Goal: Obtain resource: Download file/media

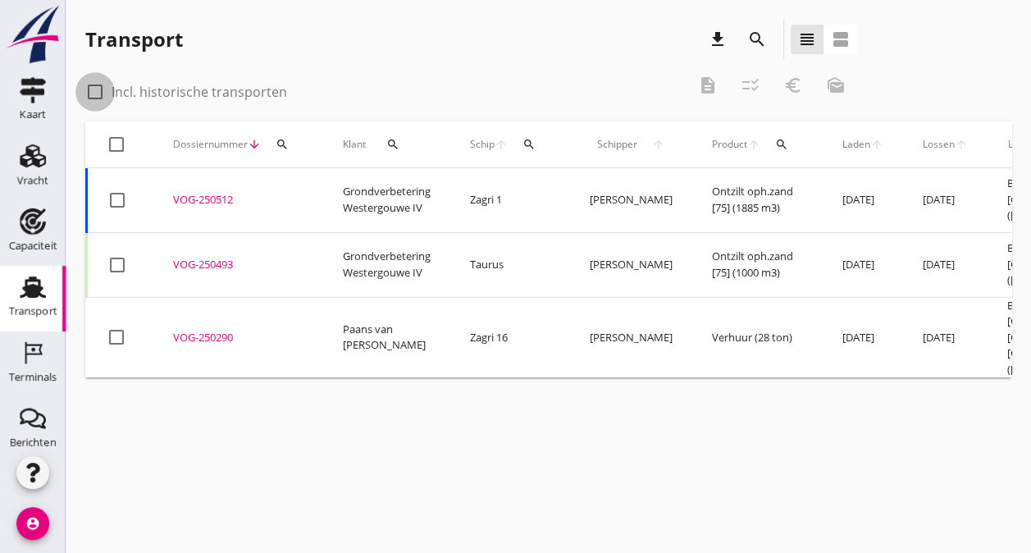
click at [98, 89] on div at bounding box center [95, 92] width 28 height 28
checkbox input "true"
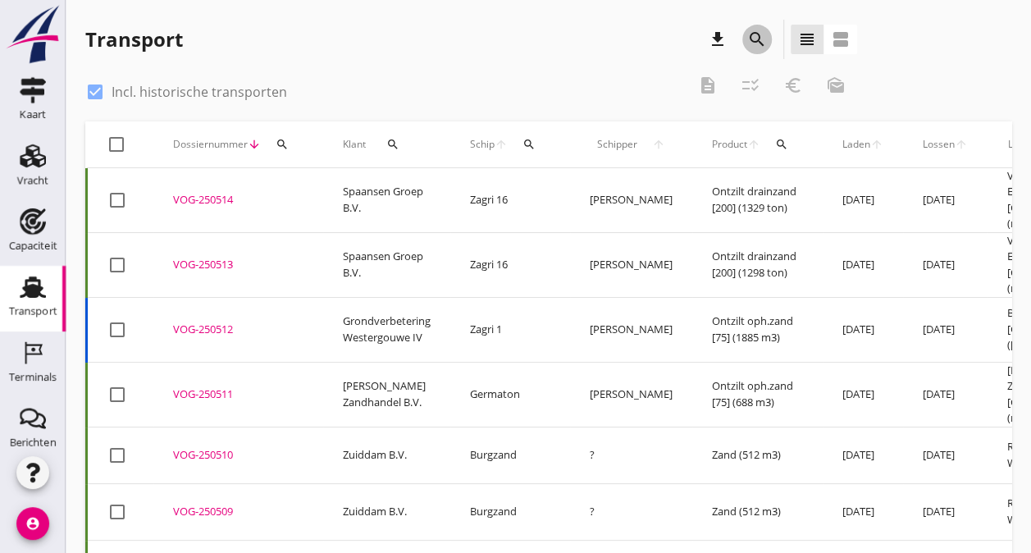
click at [762, 38] on icon "search" at bounding box center [757, 40] width 20 height 20
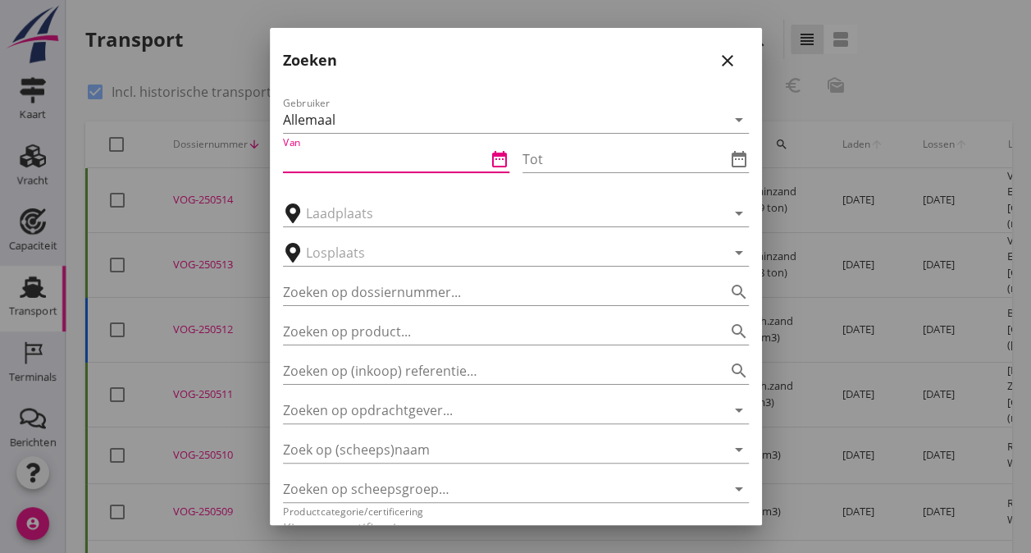
click at [313, 153] on input "Van" at bounding box center [384, 159] width 203 height 26
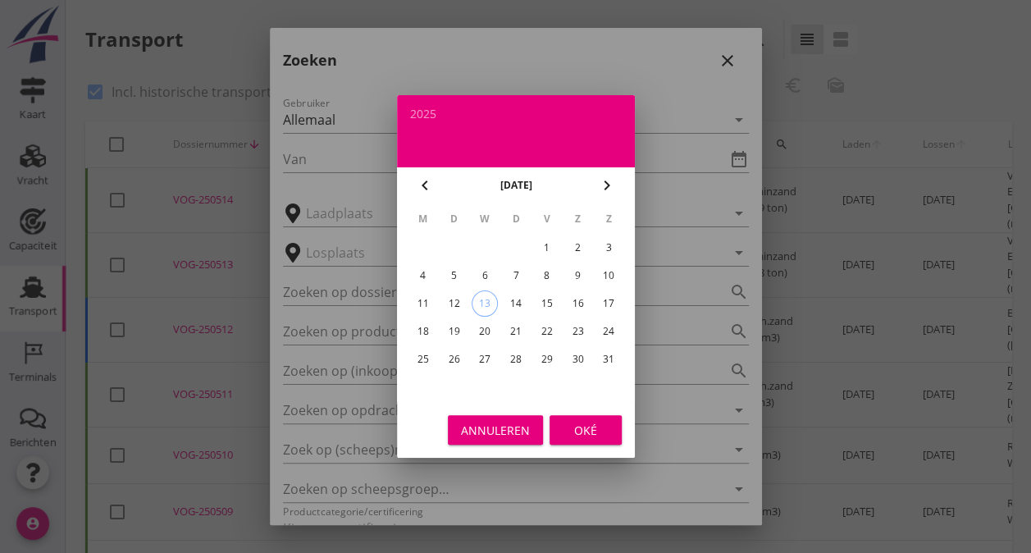
click at [426, 180] on icon "chevron_left" at bounding box center [425, 186] width 20 height 20
click at [606, 245] on div "1" at bounding box center [608, 248] width 26 height 26
type input "[DATE]"
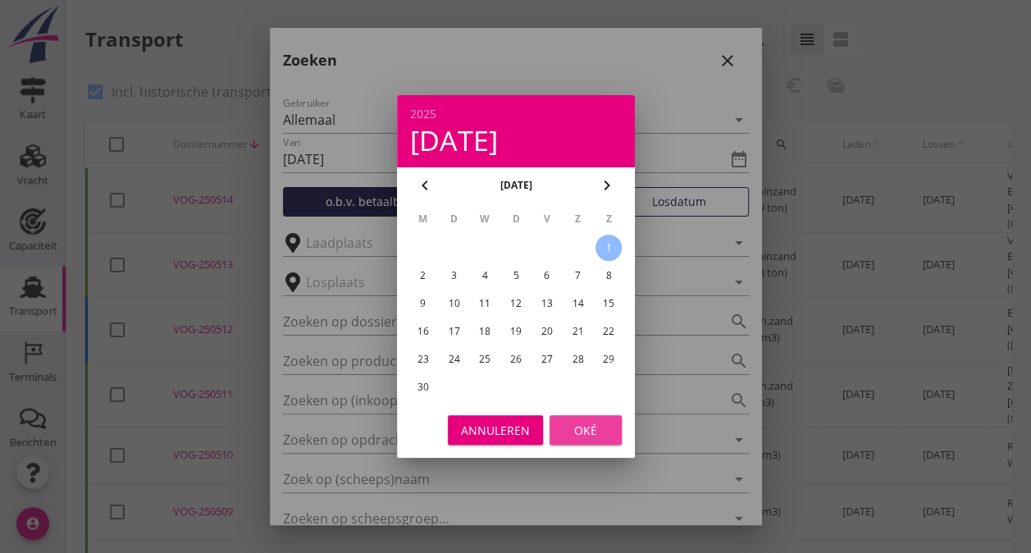
click at [591, 422] on div "Oké" at bounding box center [586, 430] width 46 height 17
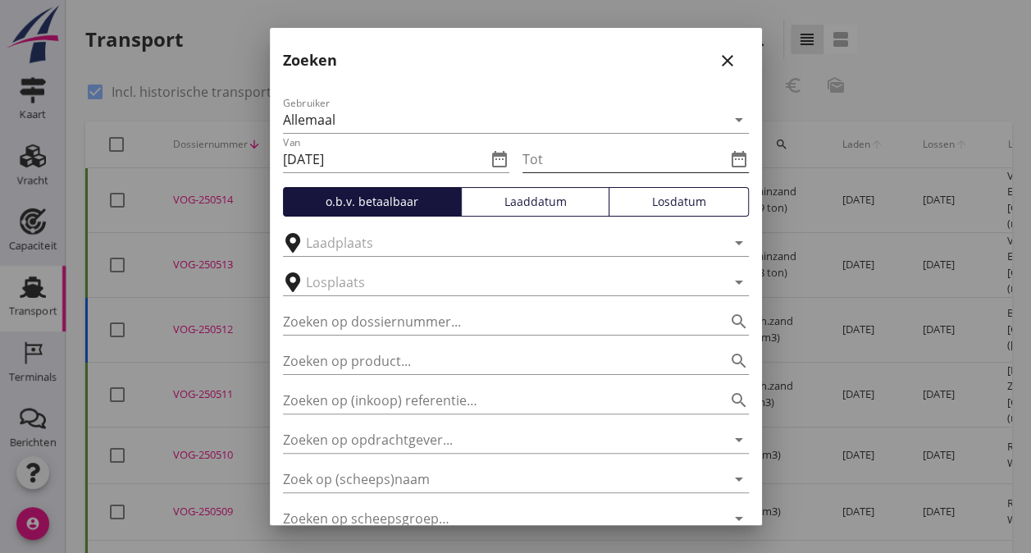
click at [729, 155] on icon "date_range" at bounding box center [739, 159] width 20 height 20
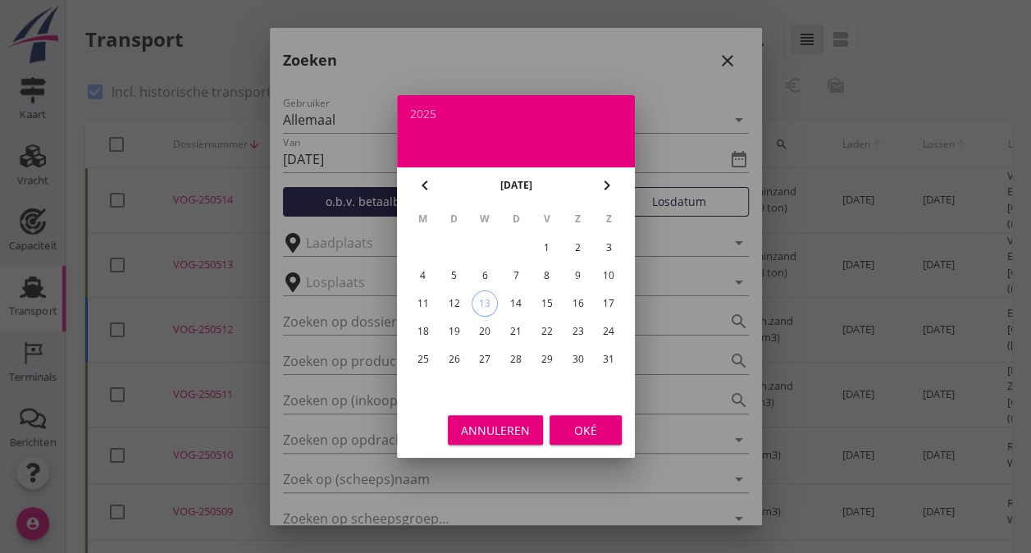
click at [420, 182] on icon "chevron_left" at bounding box center [425, 186] width 20 height 20
click at [427, 384] on div "30" at bounding box center [422, 387] width 26 height 26
type input "[DATE]"
click at [591, 438] on button "Oké" at bounding box center [586, 430] width 72 height 30
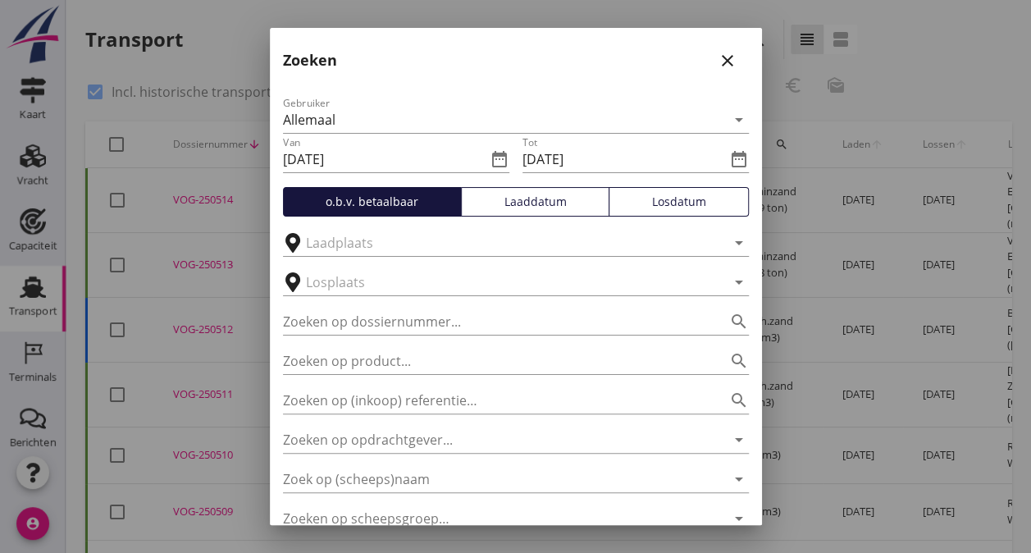
click at [661, 202] on div "Losdatum" at bounding box center [678, 201] width 125 height 17
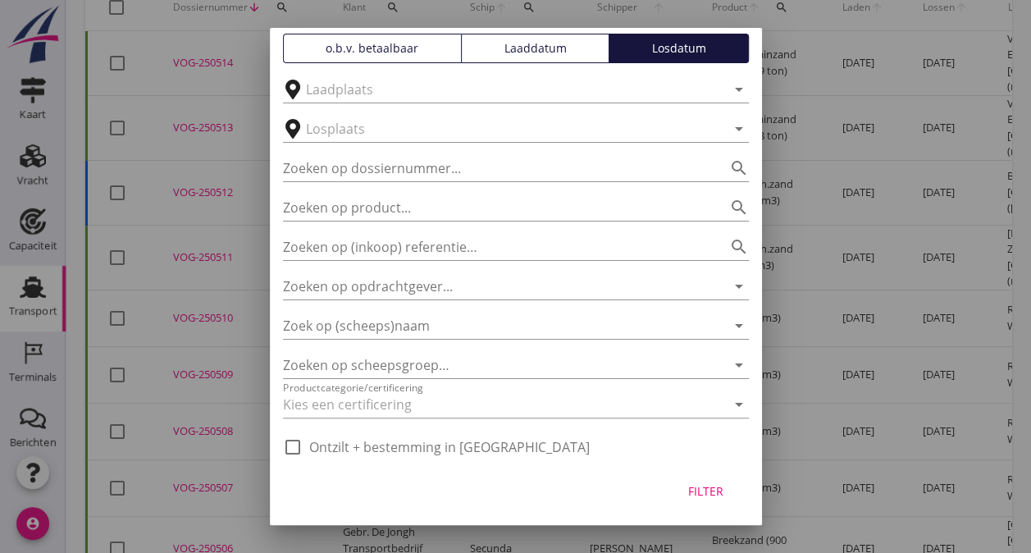
scroll to position [218, 0]
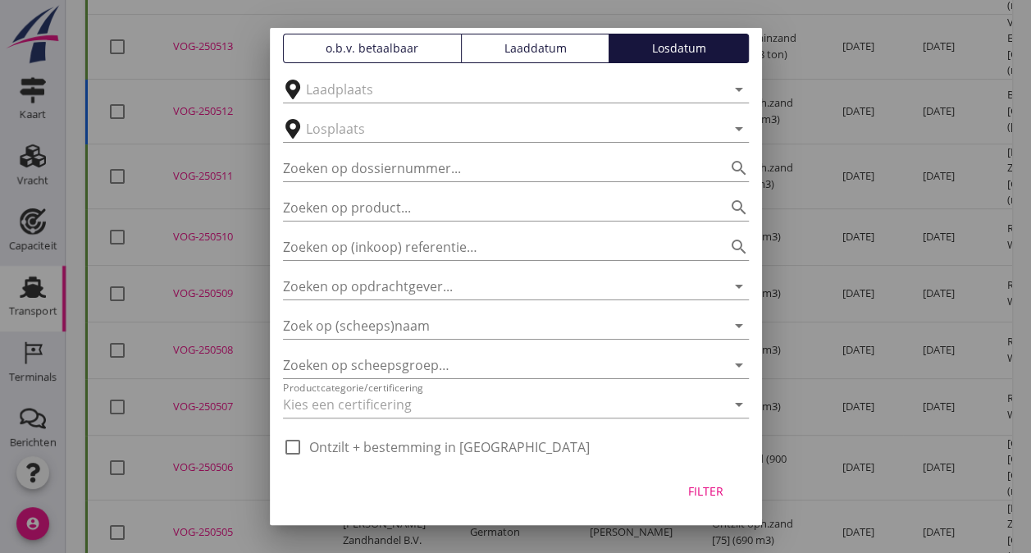
click at [691, 497] on div "Filter" at bounding box center [706, 490] width 46 height 17
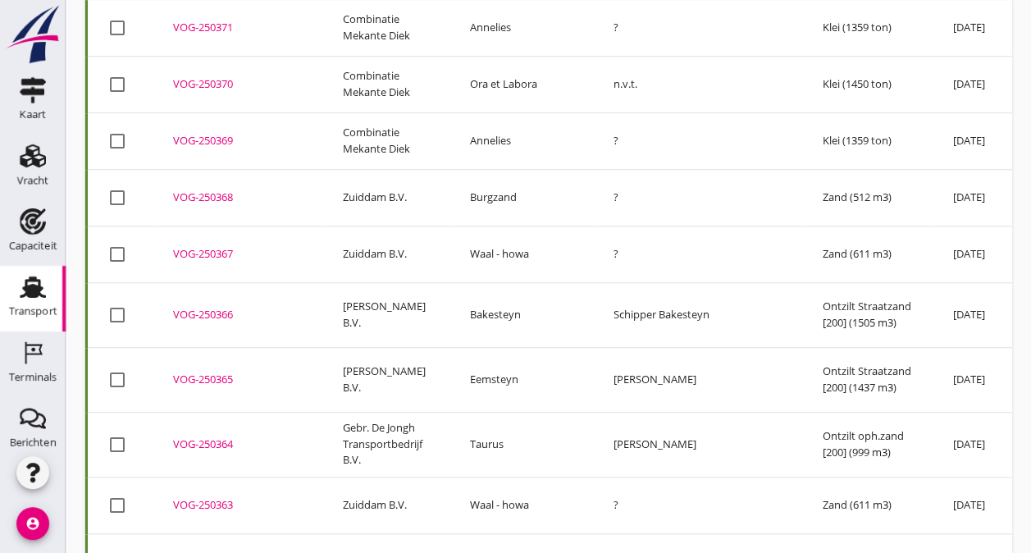
scroll to position [0, 0]
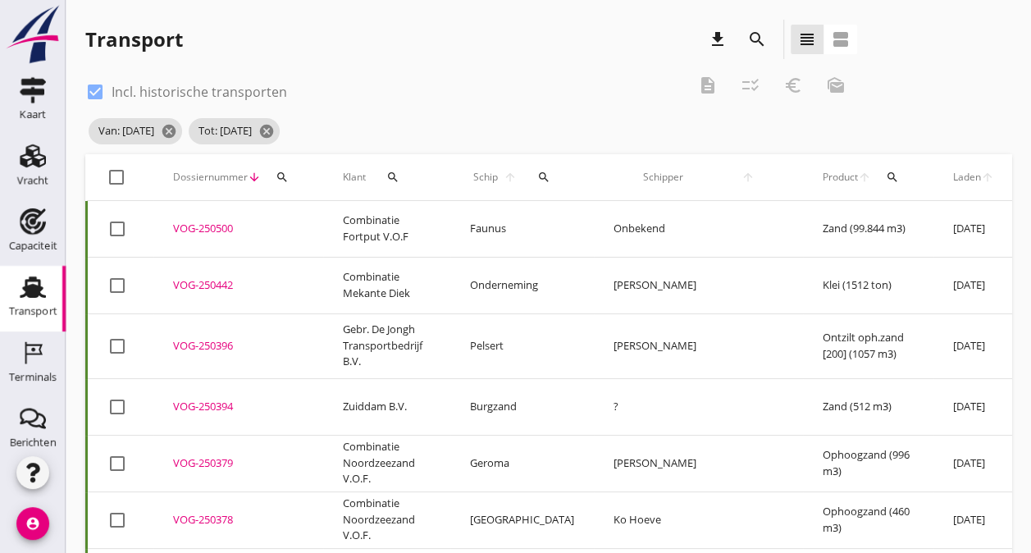
click at [117, 173] on div at bounding box center [117, 177] width 28 height 28
checkbox input "true"
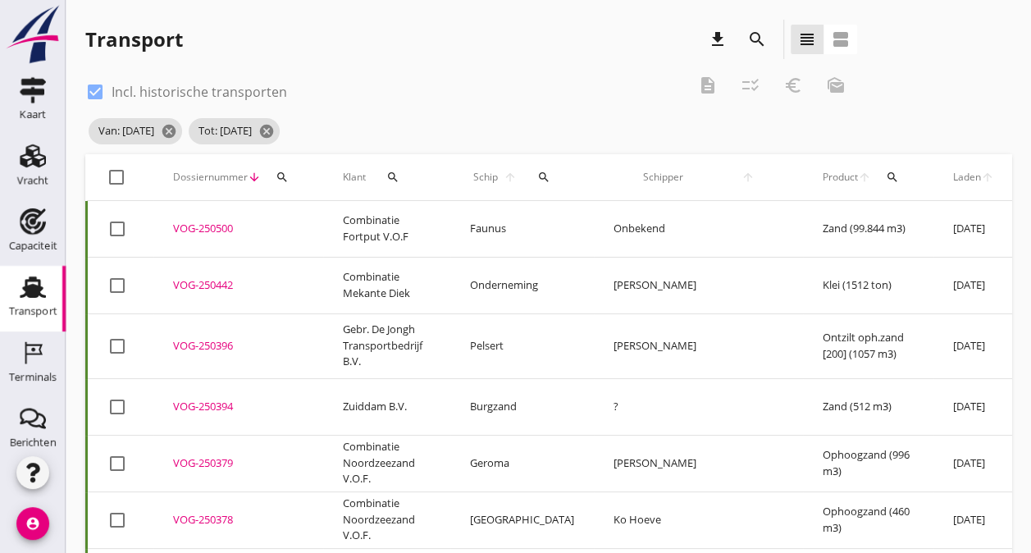
checkbox input "true"
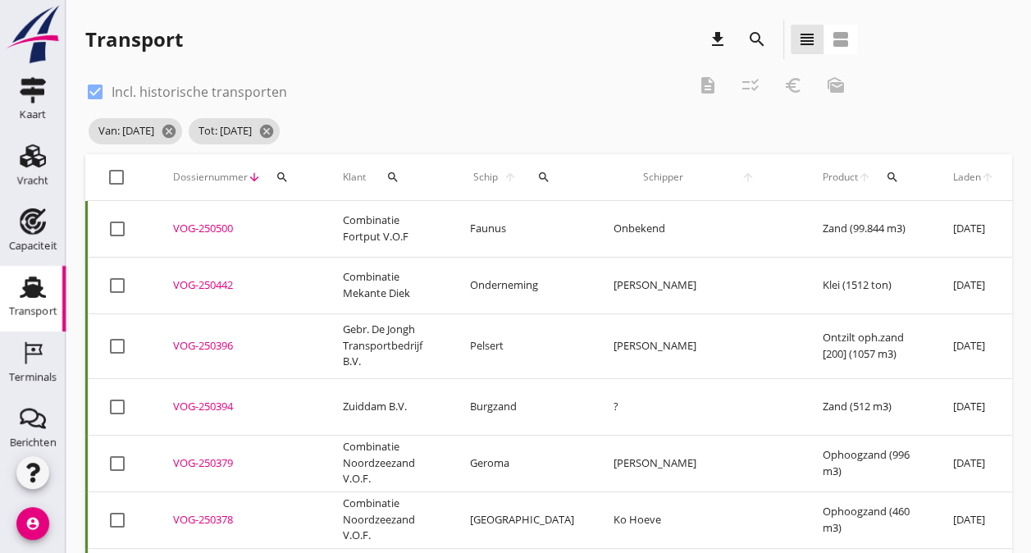
checkbox input "true"
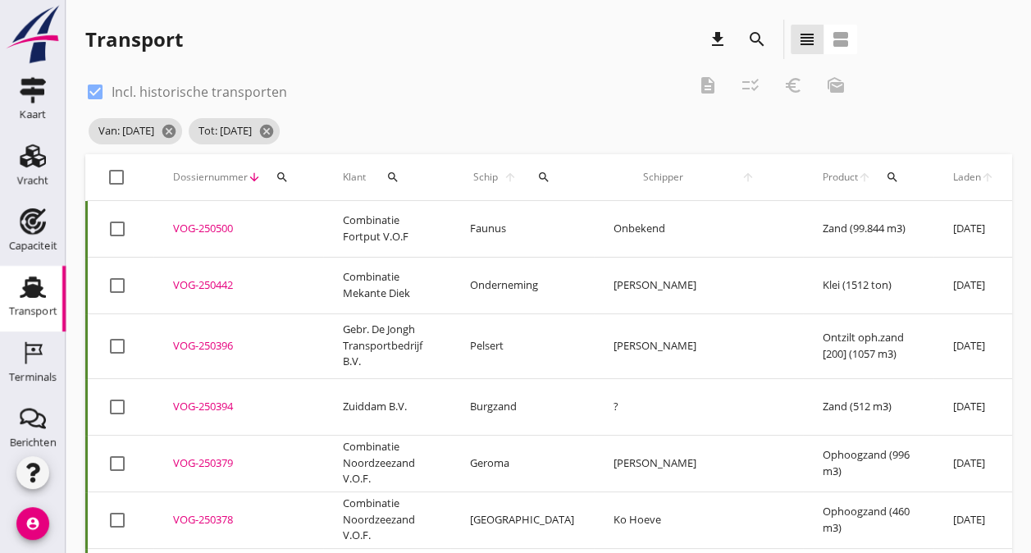
checkbox input "true"
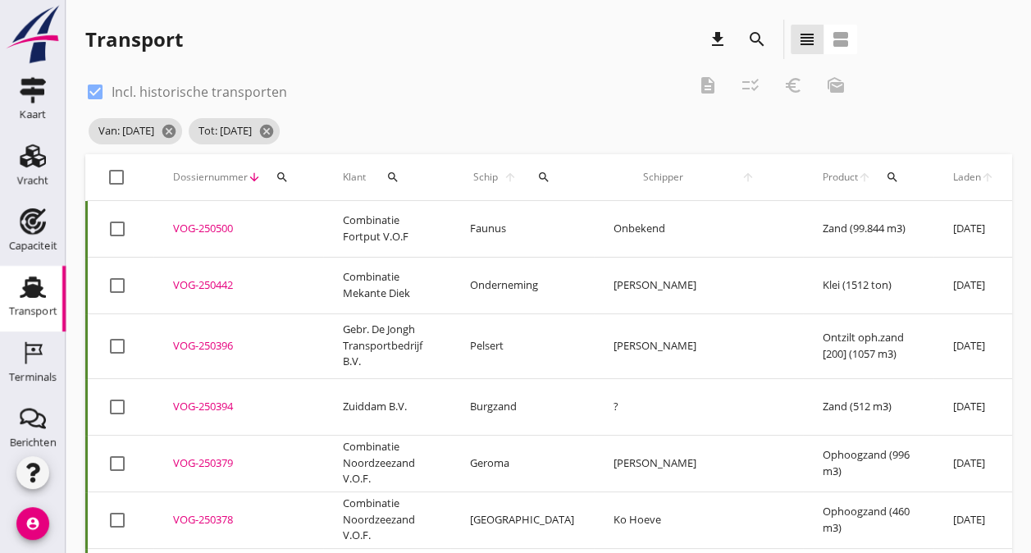
checkbox input "true"
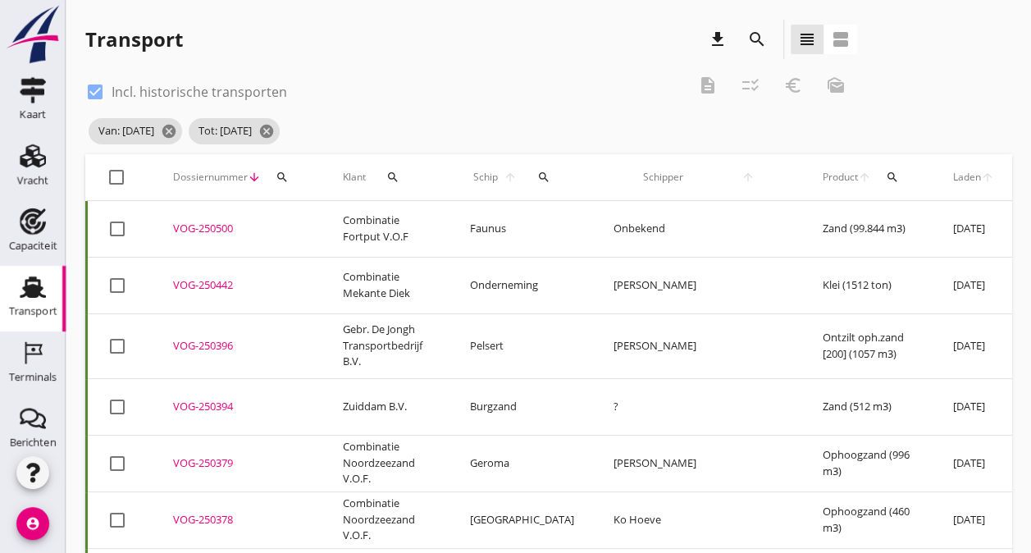
checkbox input "true"
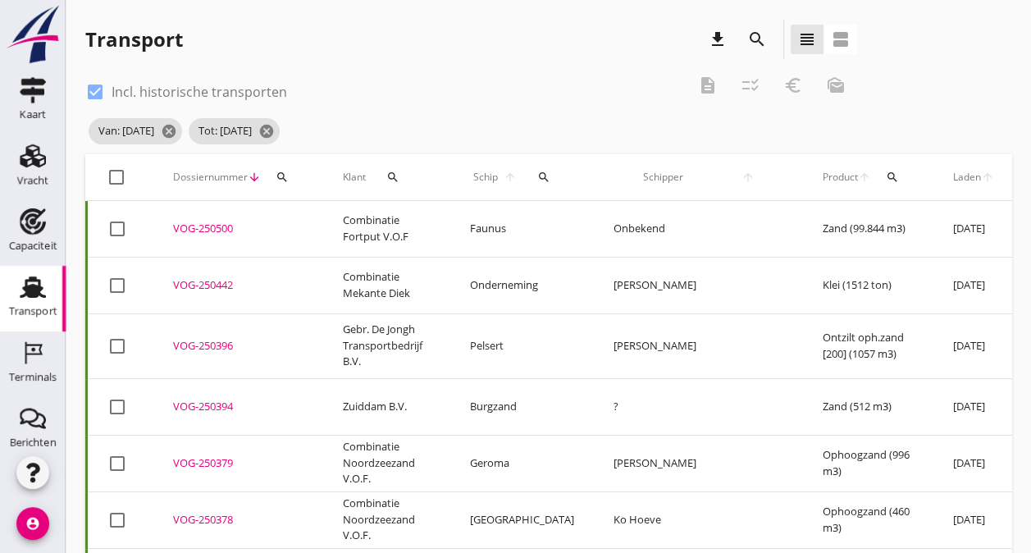
checkbox input "true"
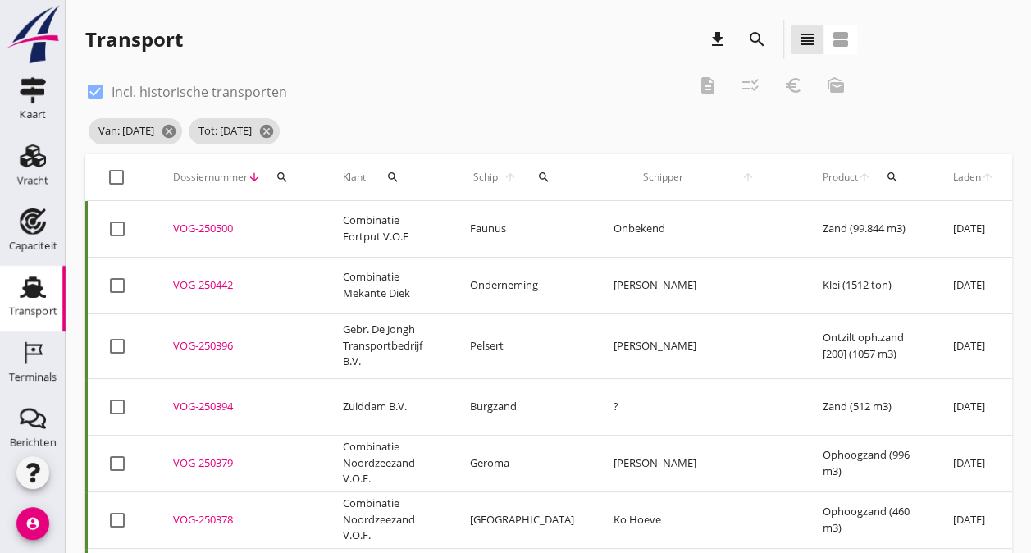
checkbox input "true"
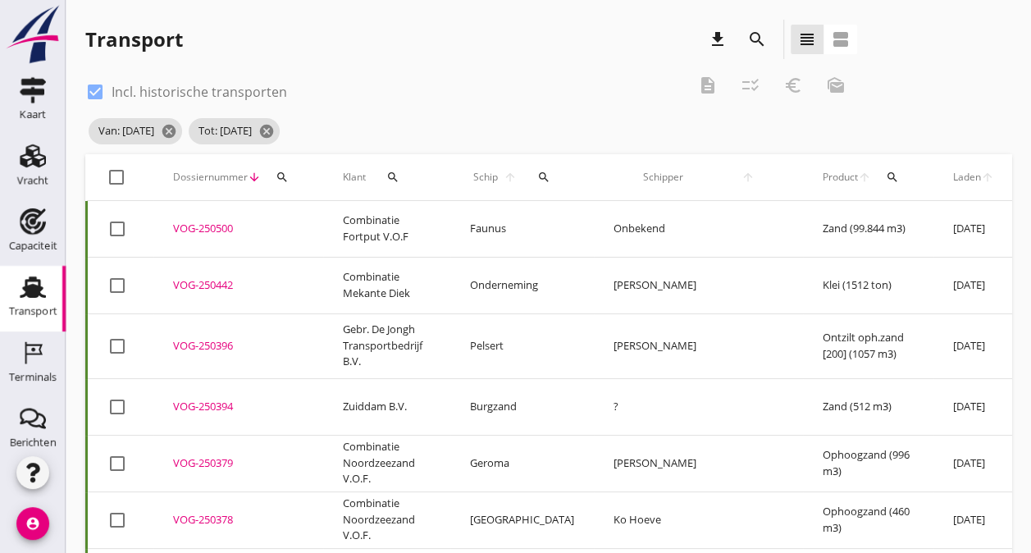
checkbox input "true"
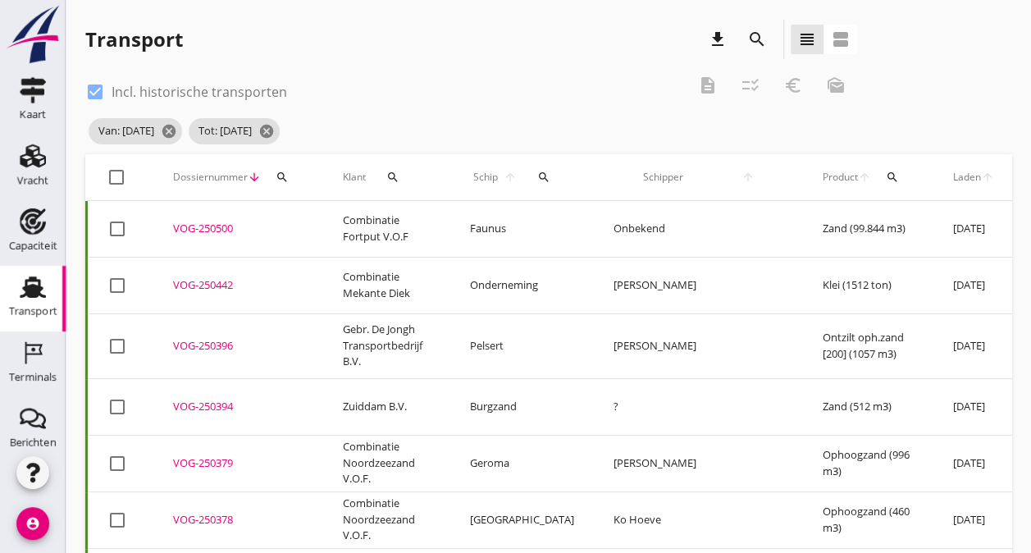
checkbox input "true"
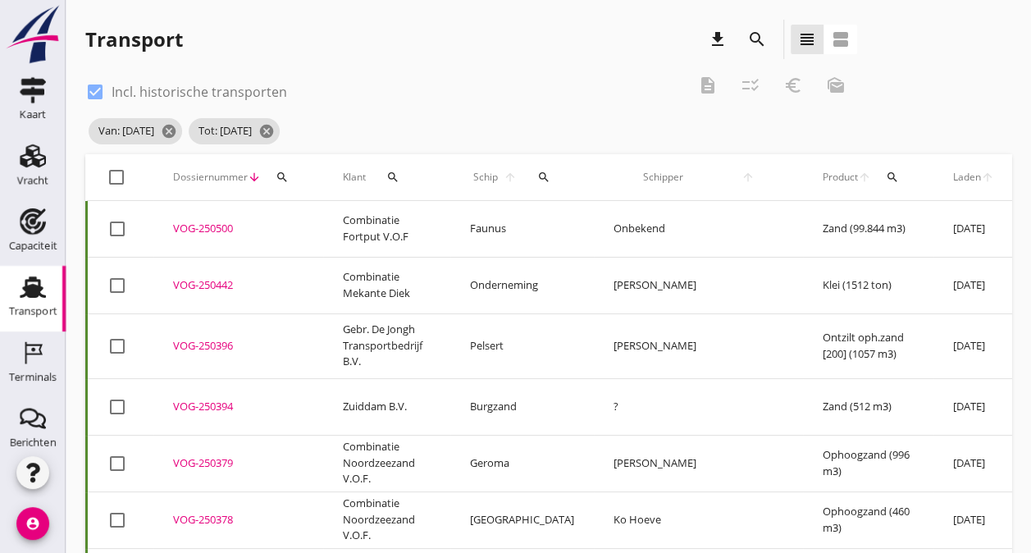
checkbox input "true"
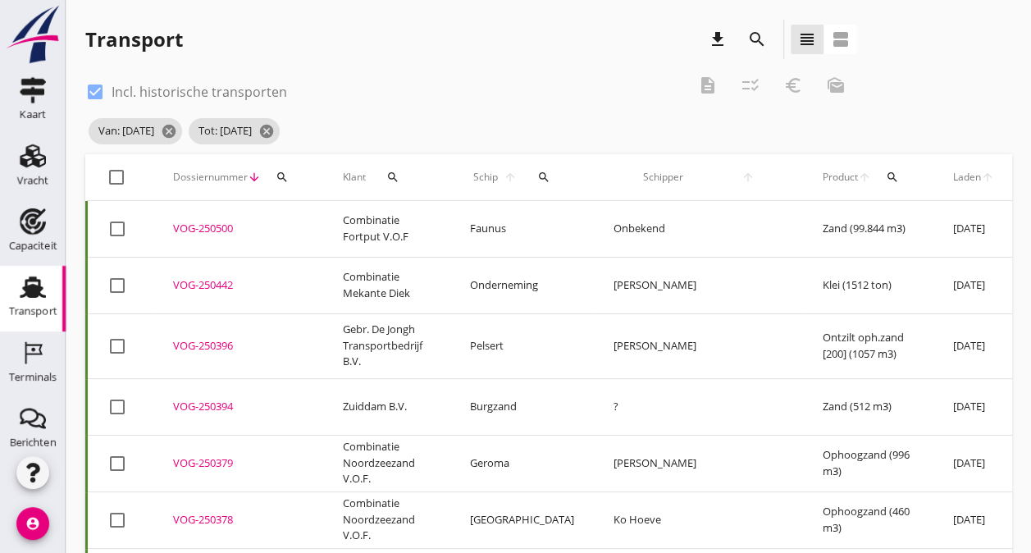
checkbox input "true"
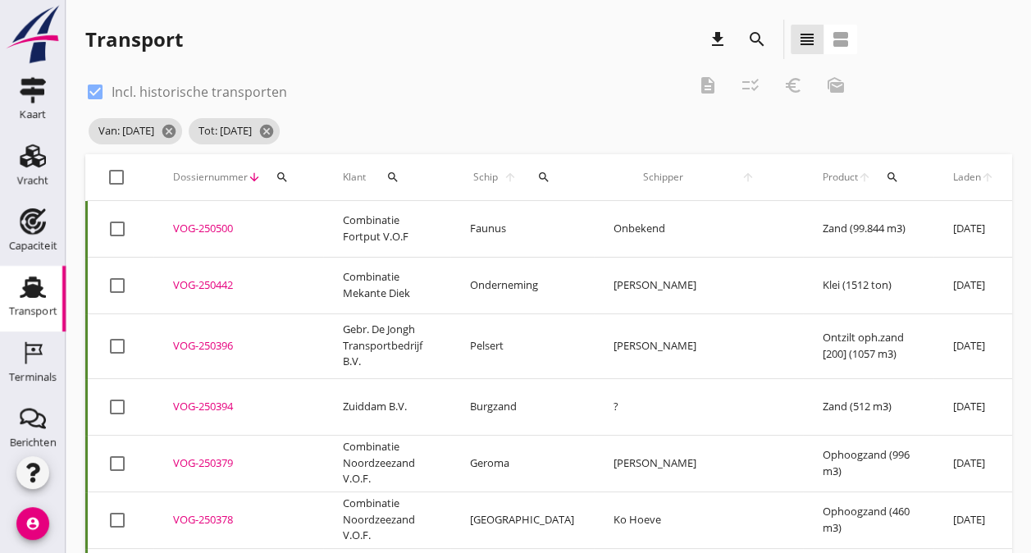
checkbox input "true"
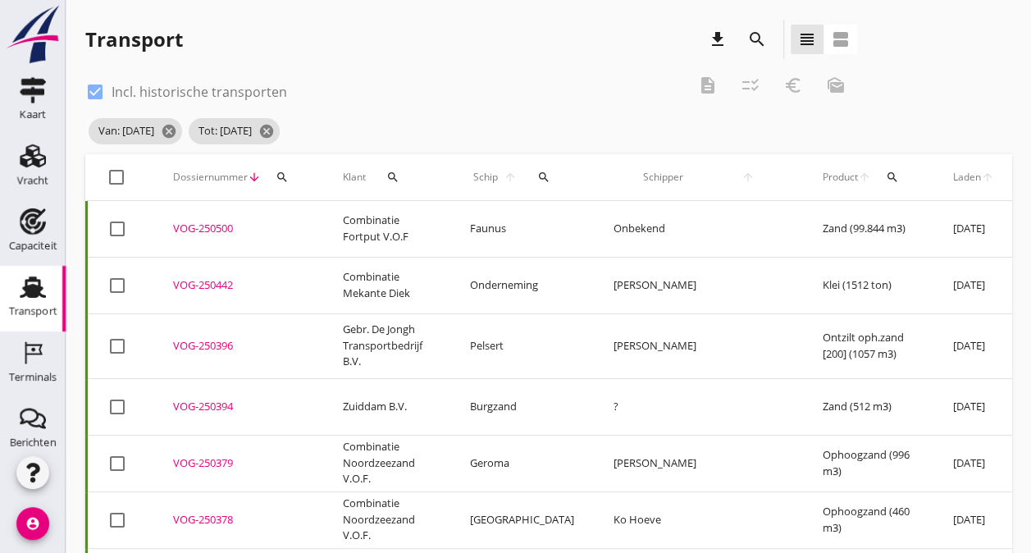
checkbox input "true"
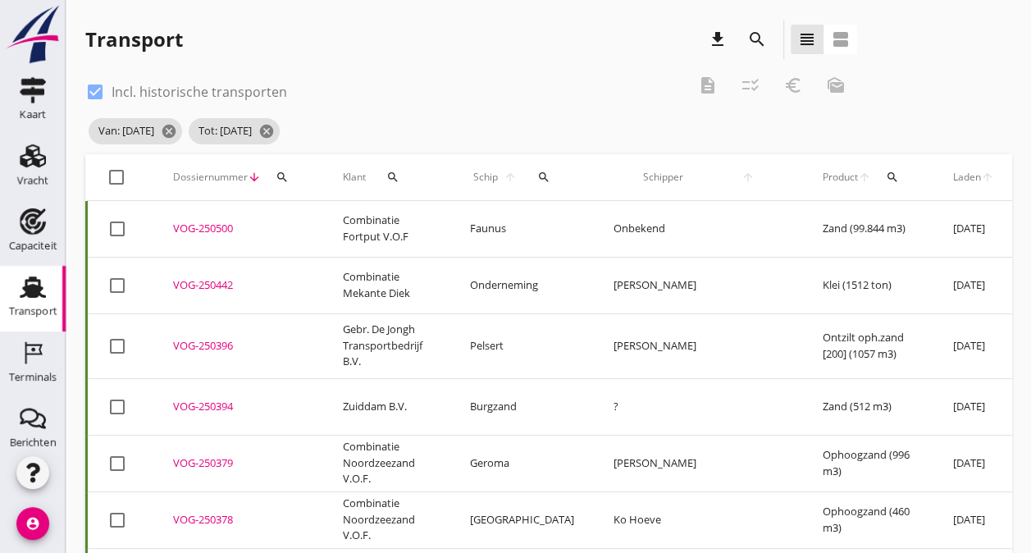
checkbox input "true"
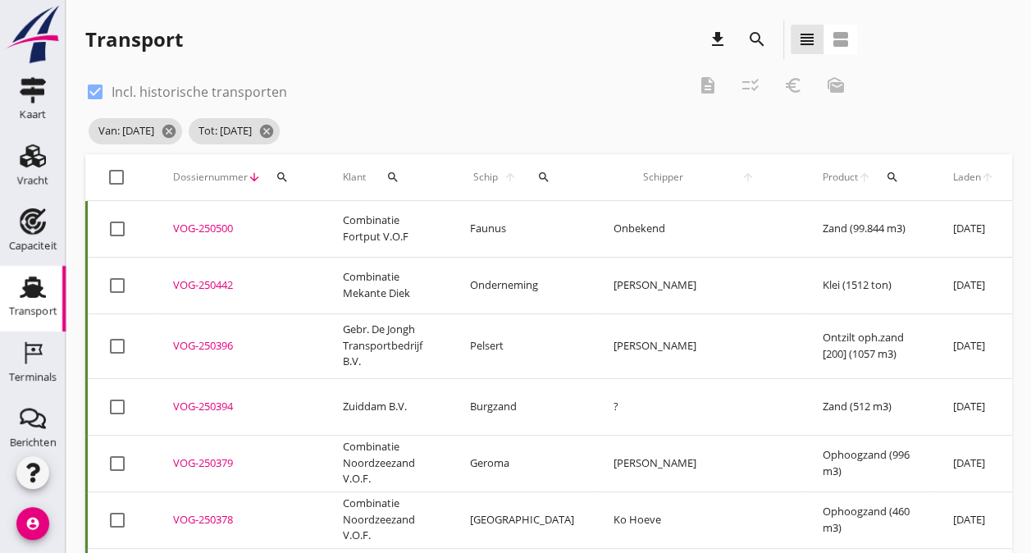
checkbox input "true"
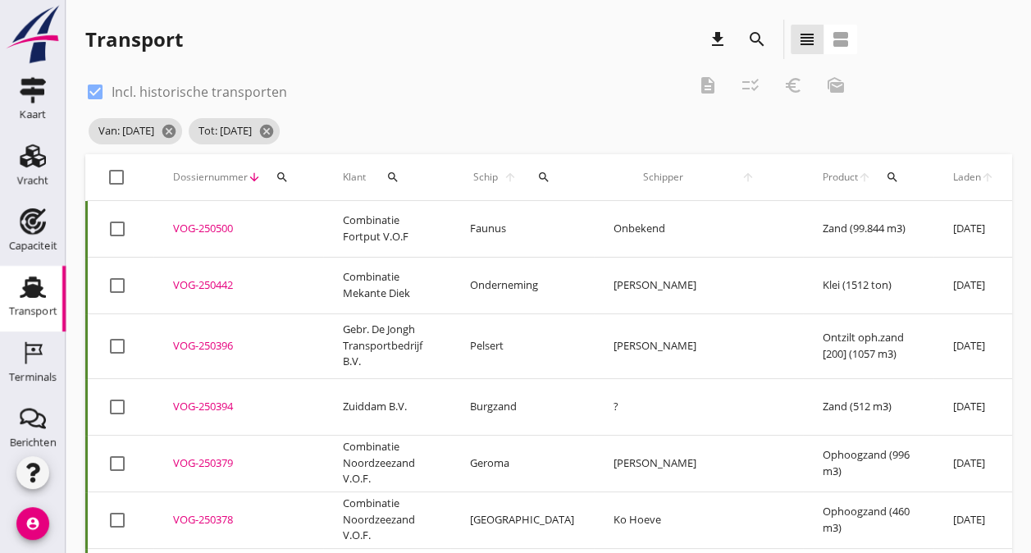
checkbox input "true"
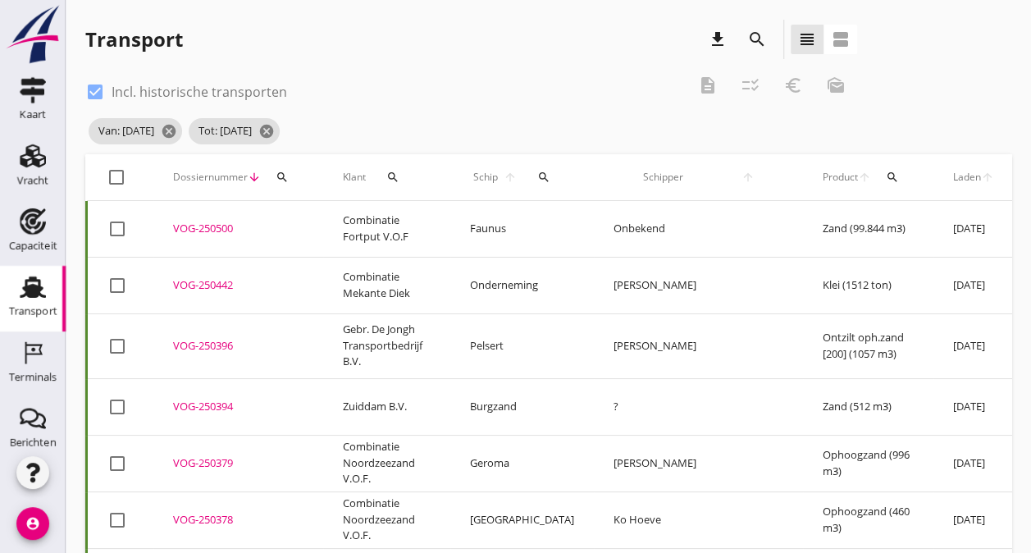
checkbox input "true"
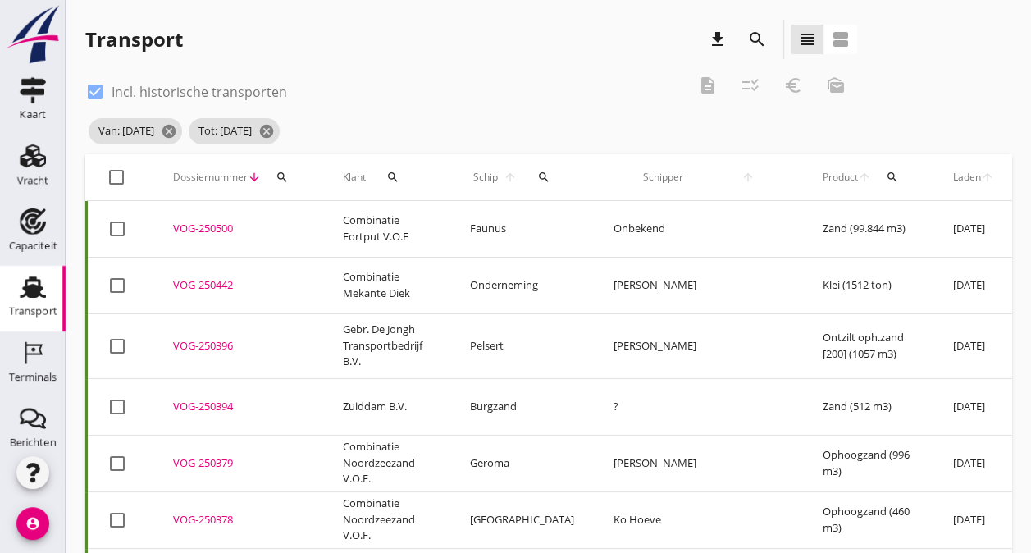
checkbox input "true"
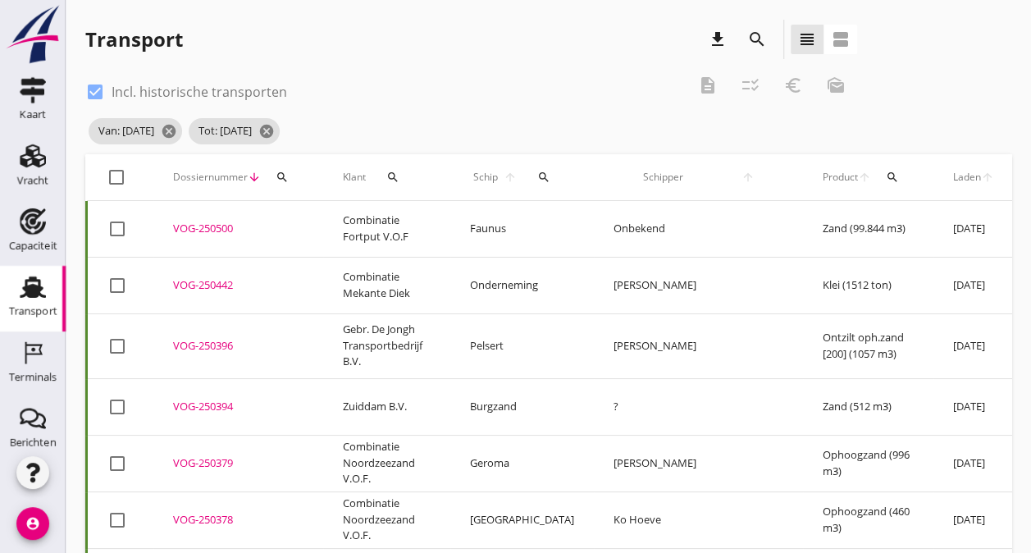
checkbox input "true"
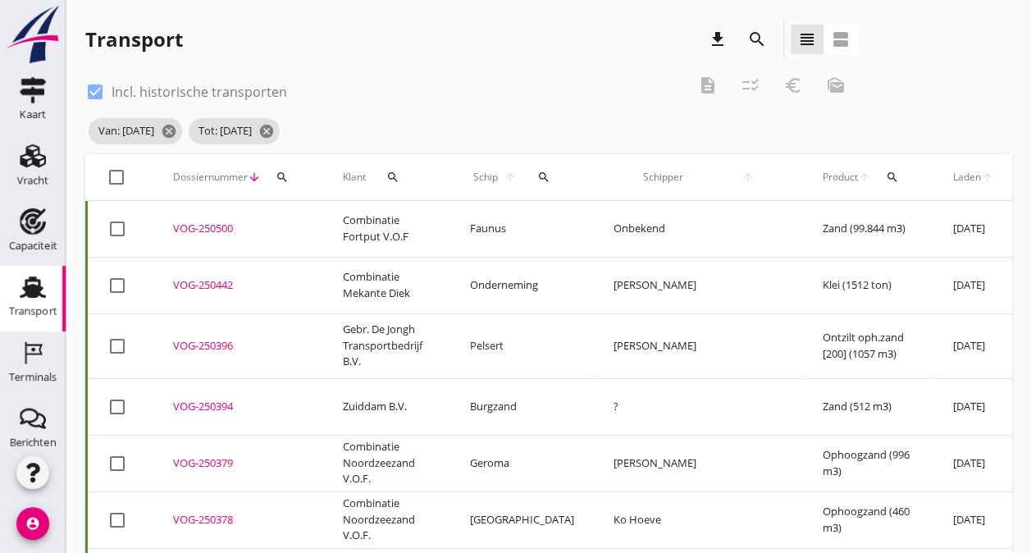
checkbox input "true"
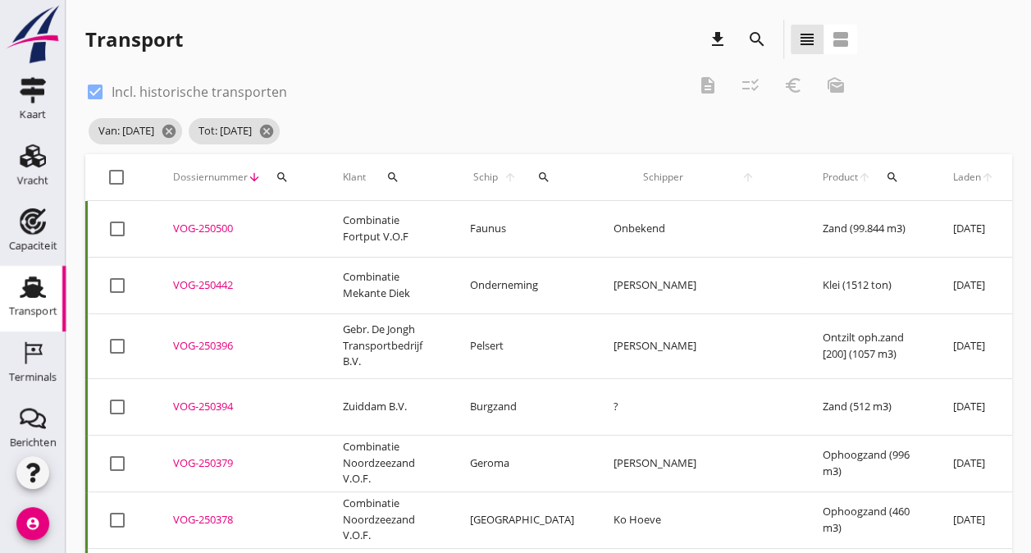
checkbox input "true"
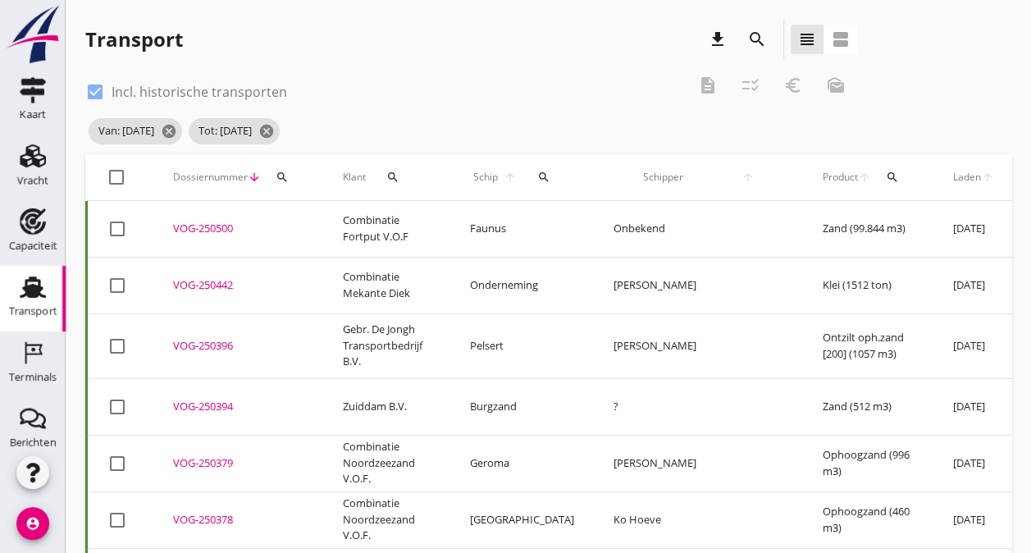
checkbox input "true"
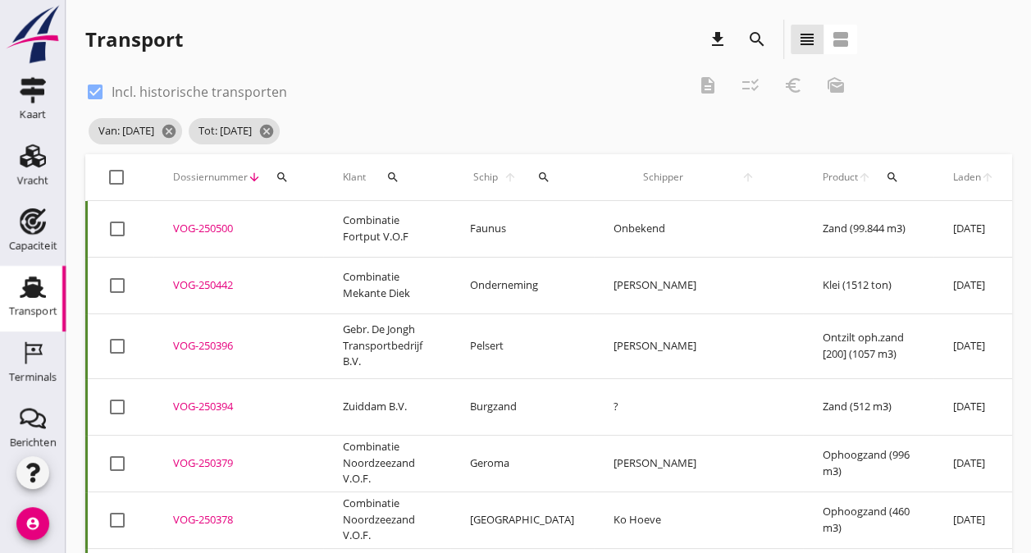
checkbox input "true"
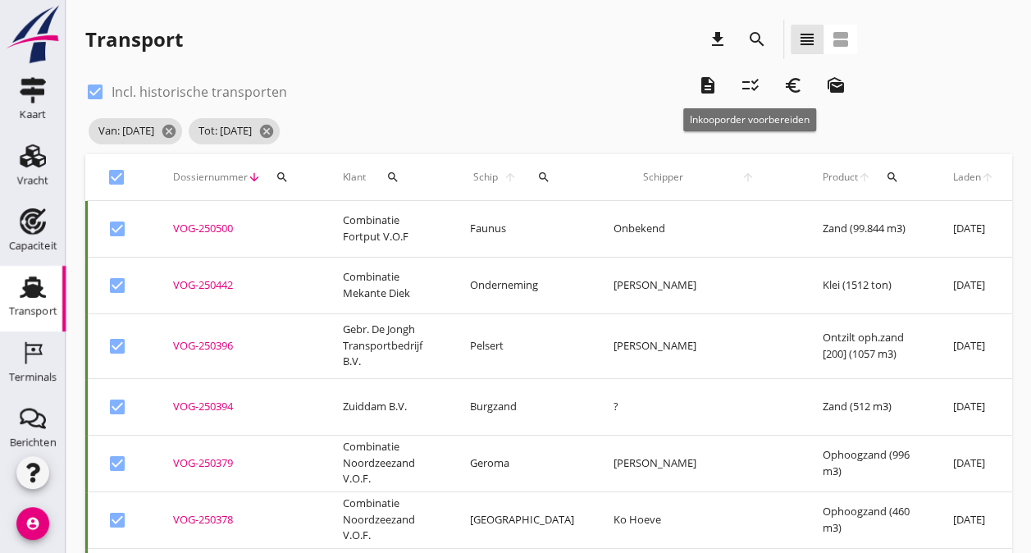
click at [744, 85] on icon "checklist_rtl" at bounding box center [751, 85] width 20 height 20
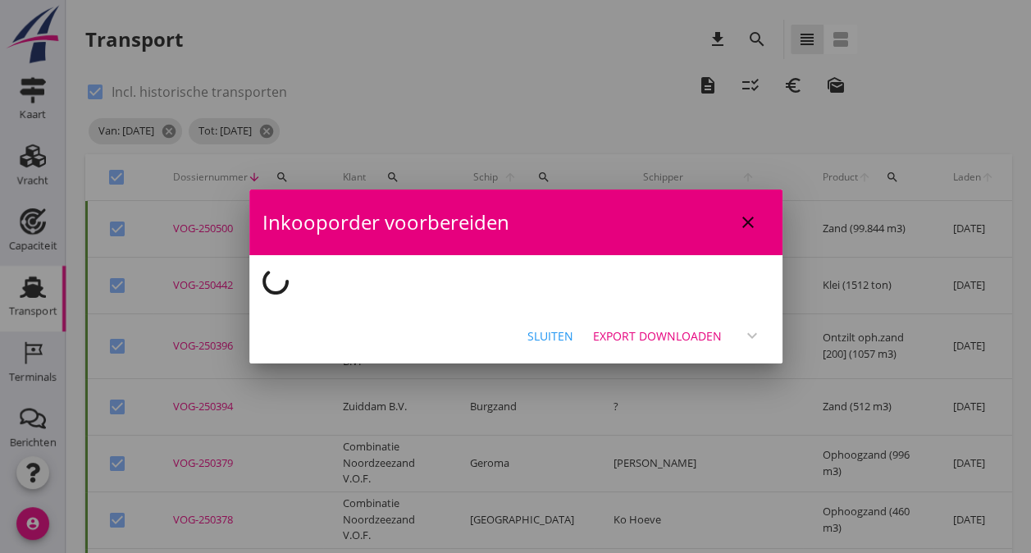
click at [758, 228] on div "close" at bounding box center [748, 222] width 30 height 20
checkbox input "false"
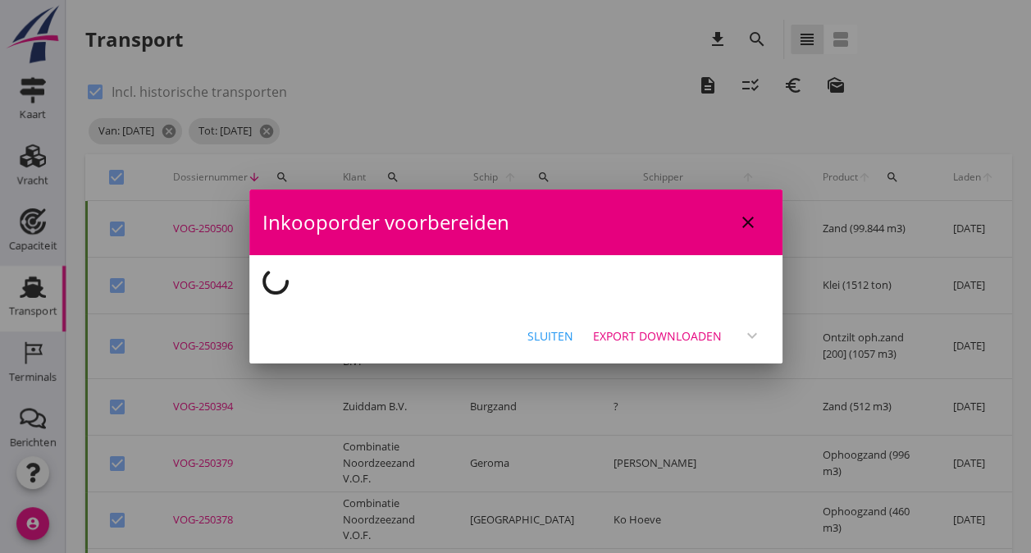
checkbox input "false"
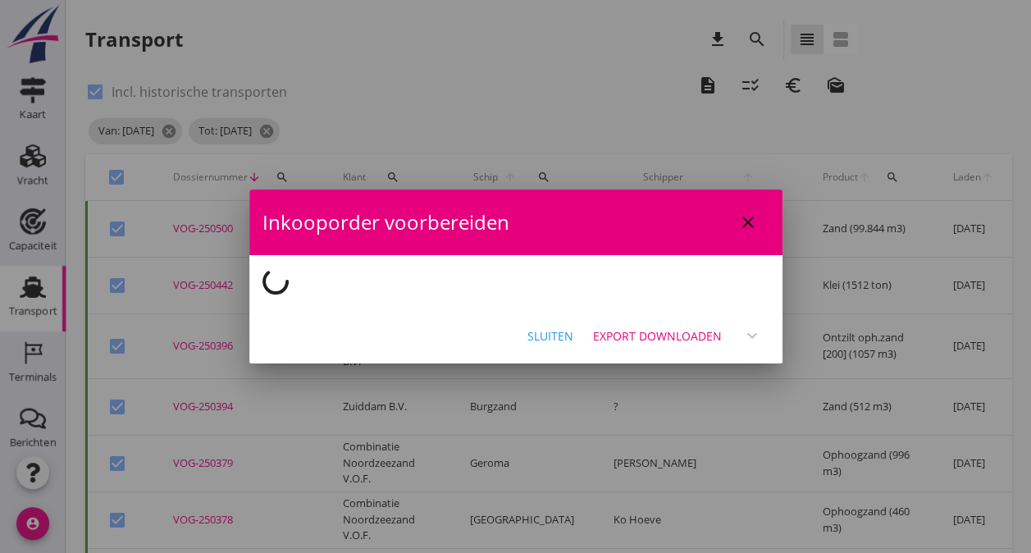
checkbox input "false"
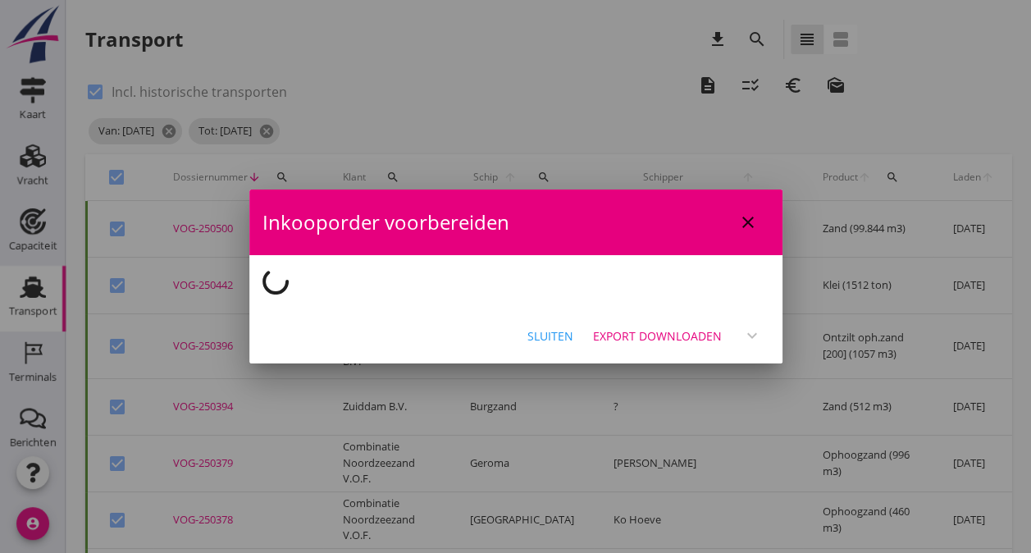
checkbox input "false"
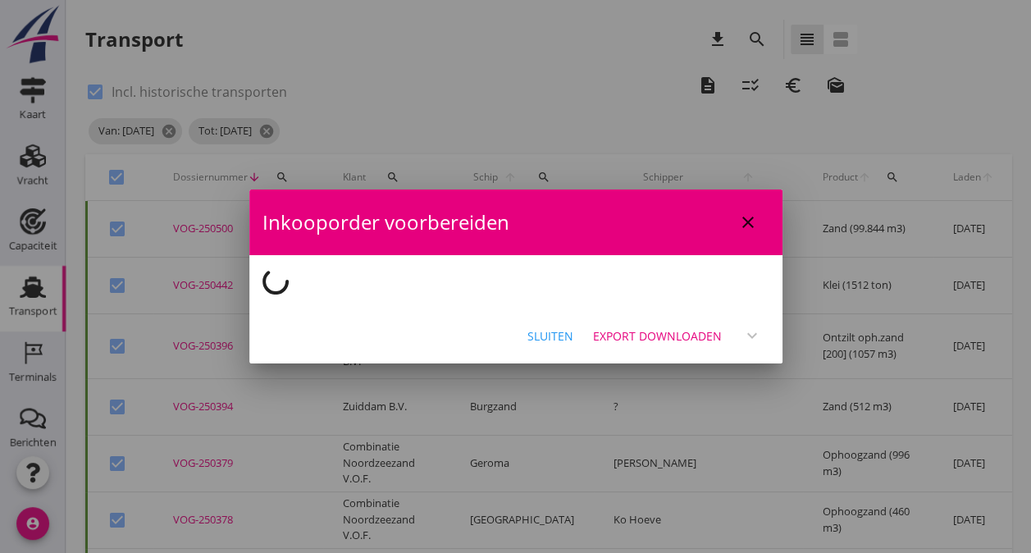
checkbox input "false"
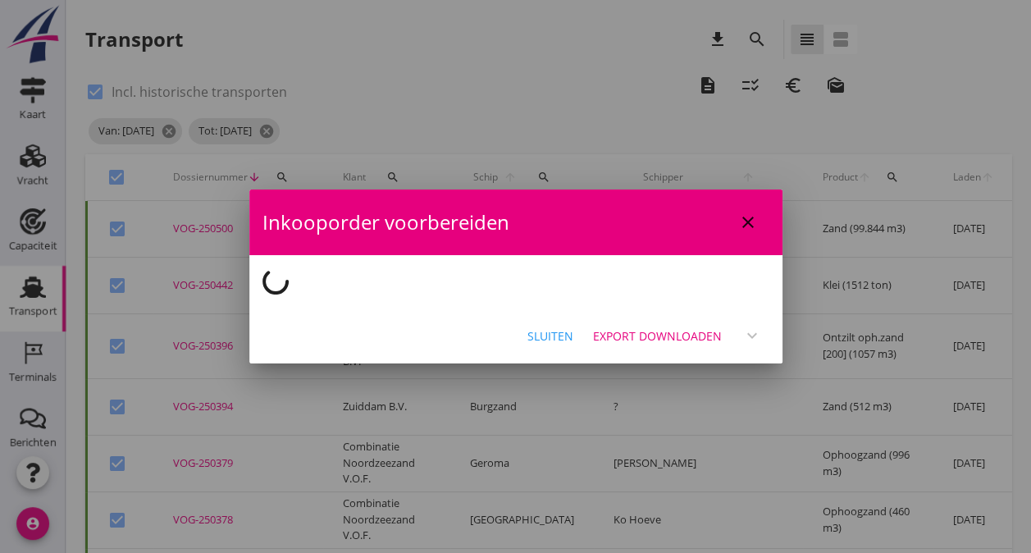
checkbox input "false"
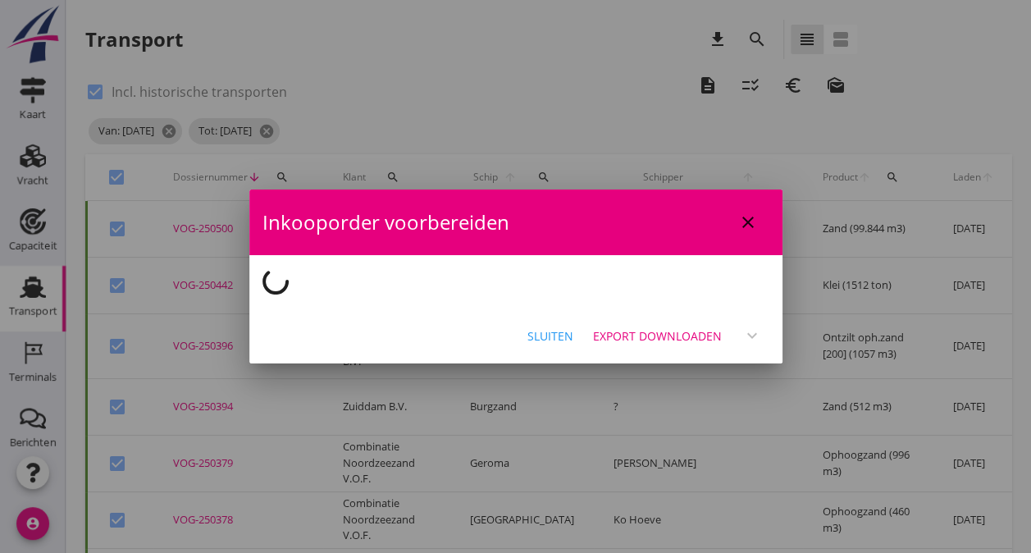
checkbox input "false"
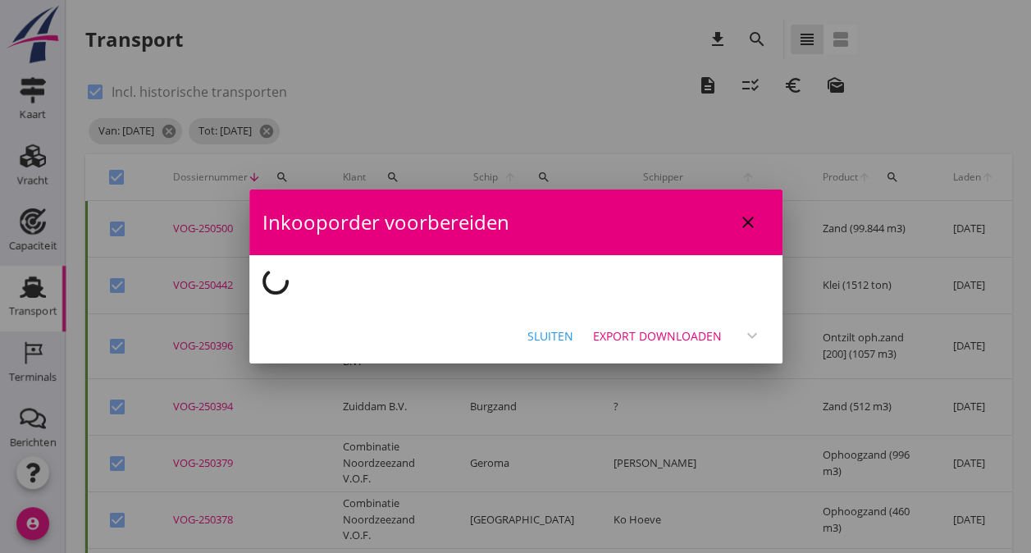
checkbox input "false"
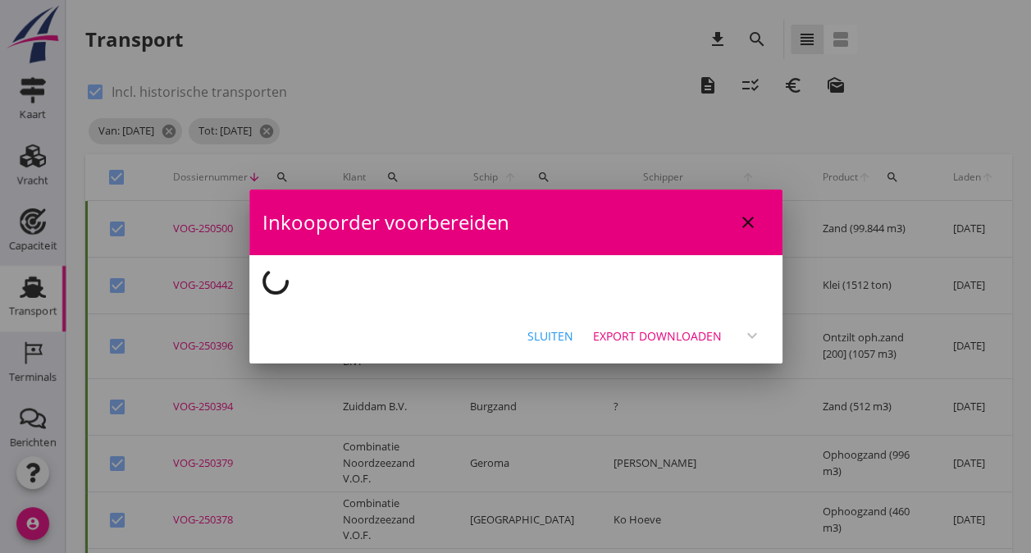
checkbox input "false"
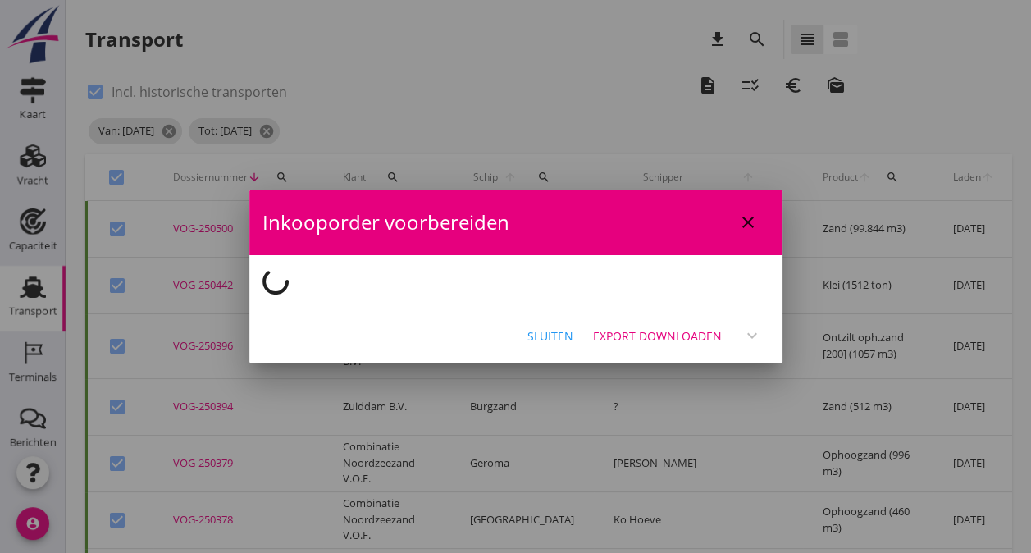
checkbox input "false"
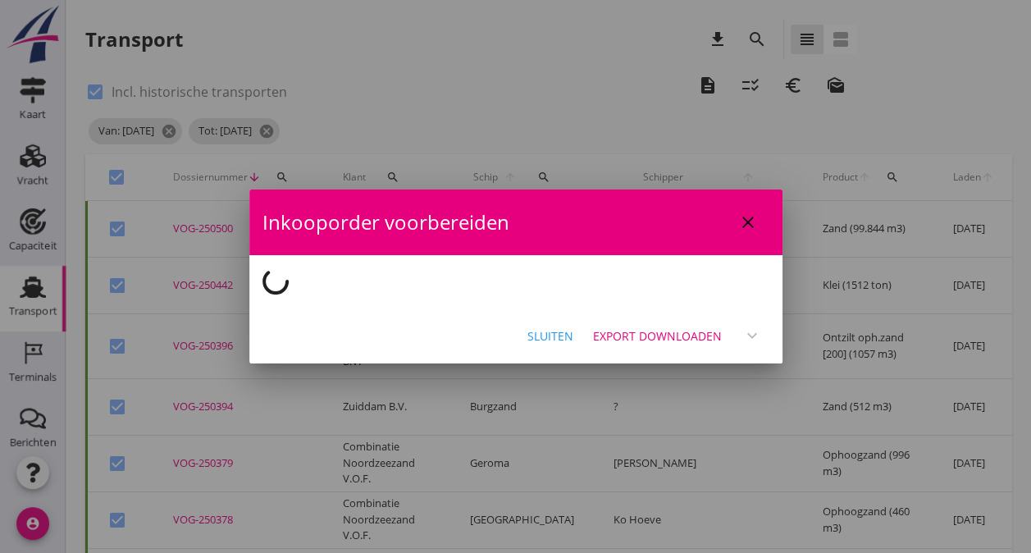
checkbox input "false"
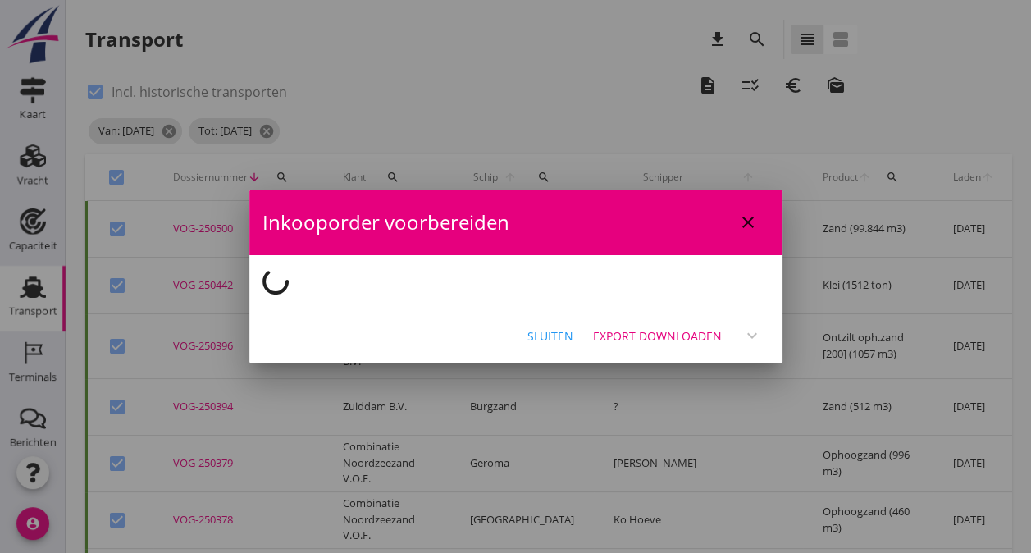
checkbox input "false"
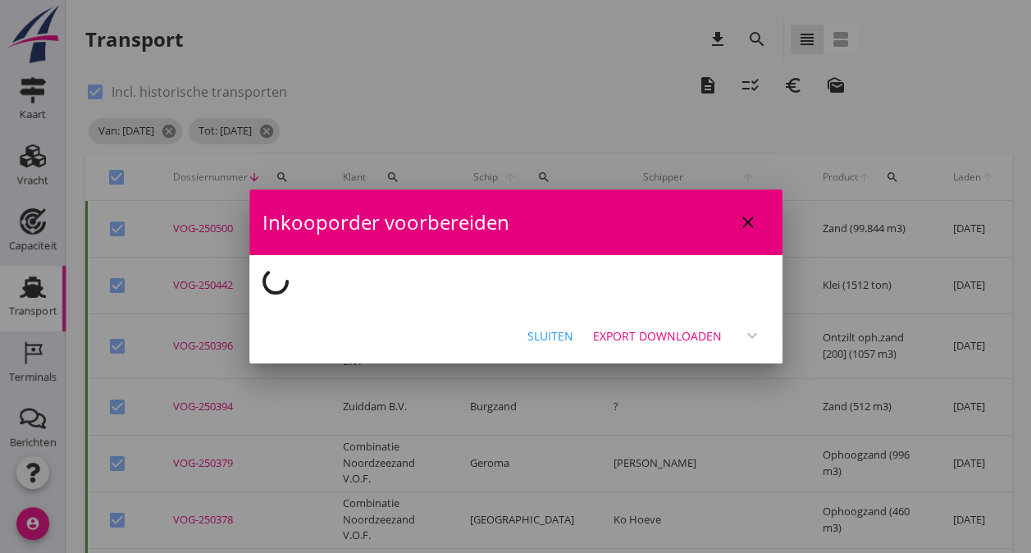
checkbox input "false"
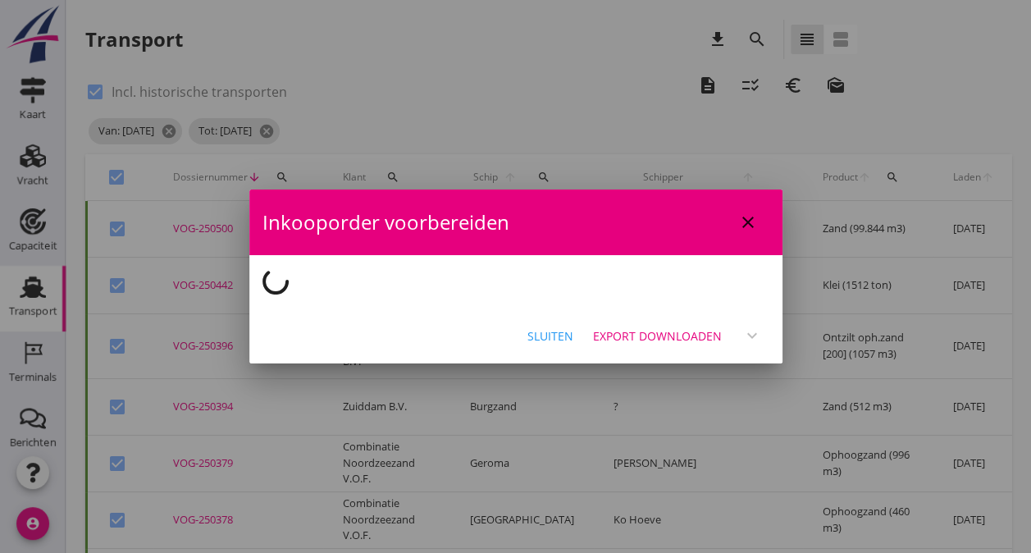
checkbox input "false"
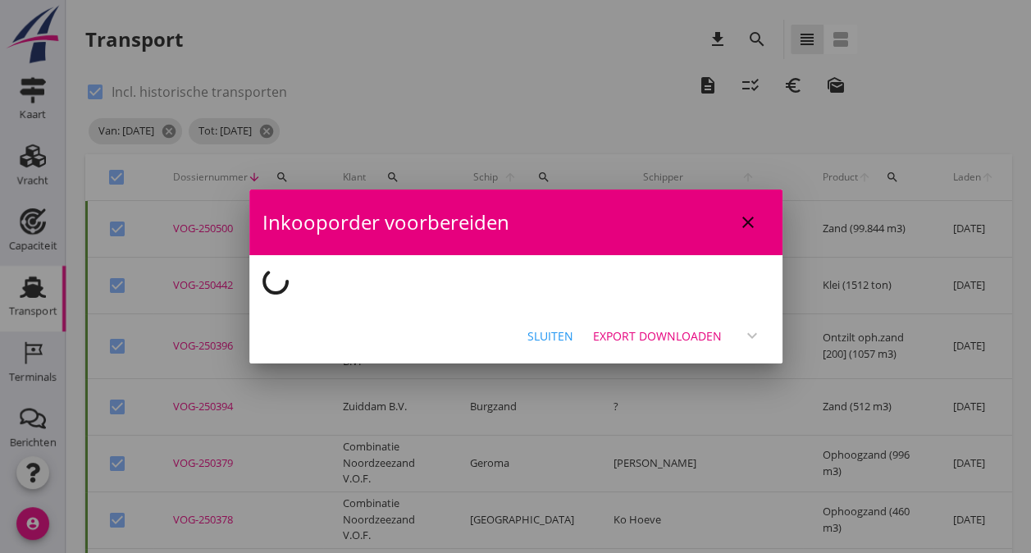
checkbox input "false"
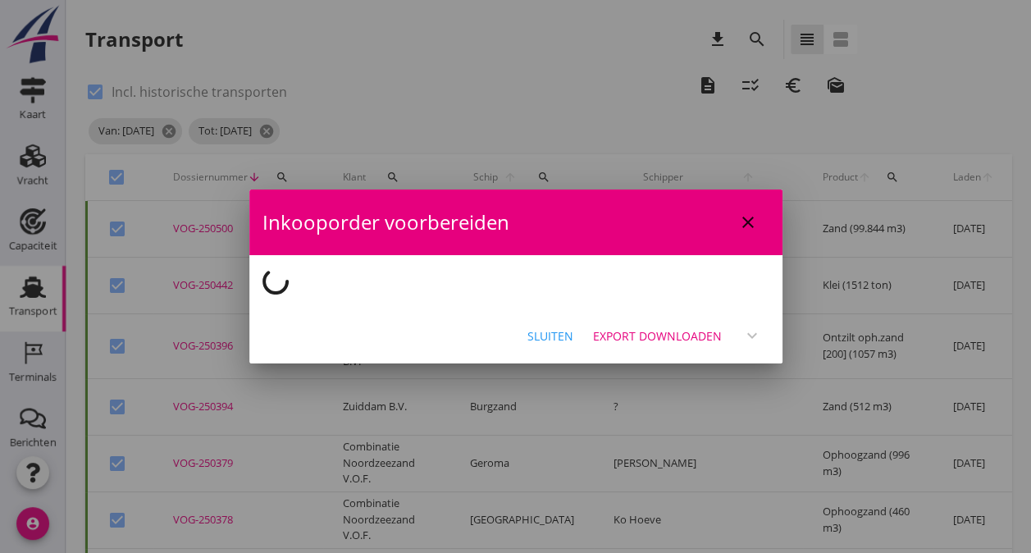
checkbox input "false"
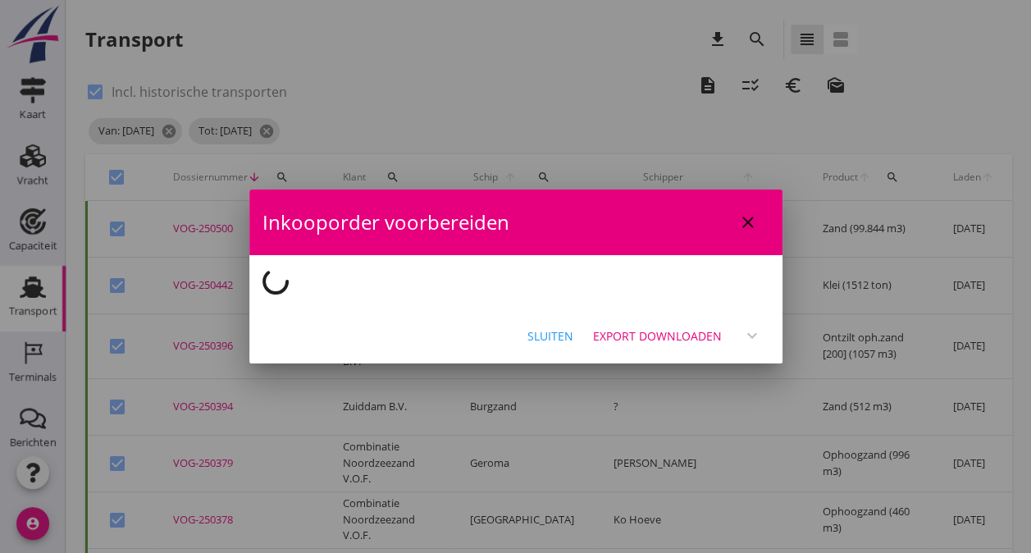
checkbox input "false"
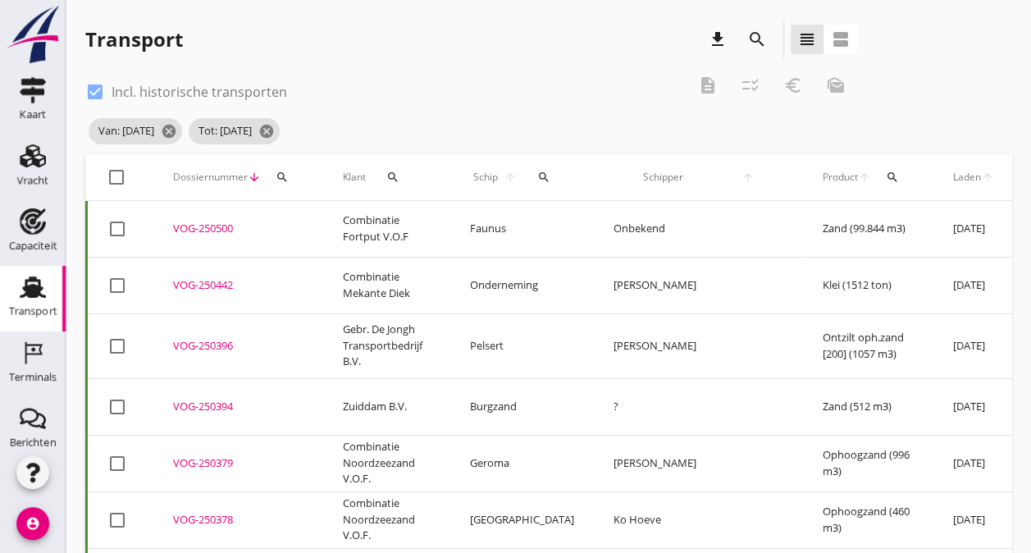
click at [115, 167] on div at bounding box center [117, 177] width 28 height 28
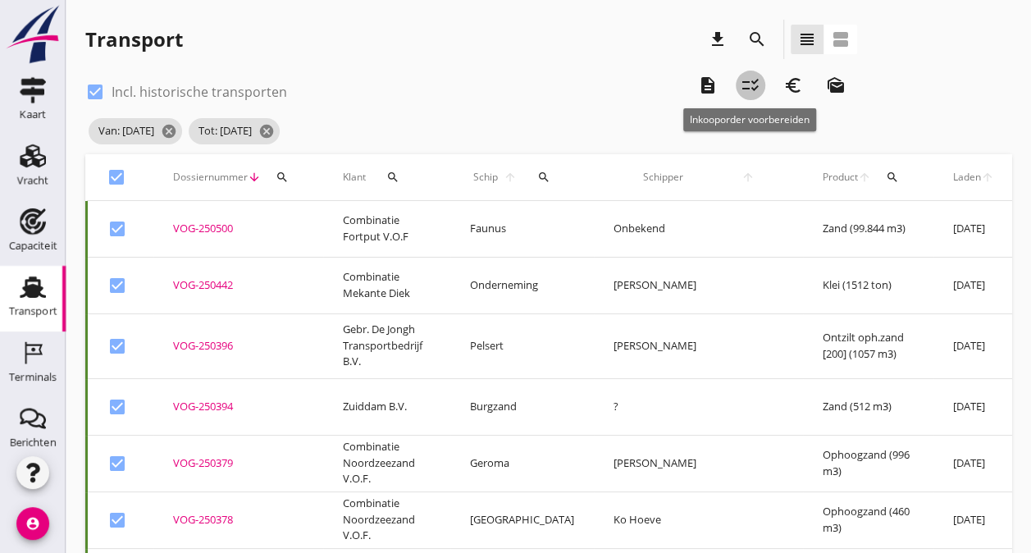
click at [750, 80] on icon "checklist_rtl" at bounding box center [751, 85] width 20 height 20
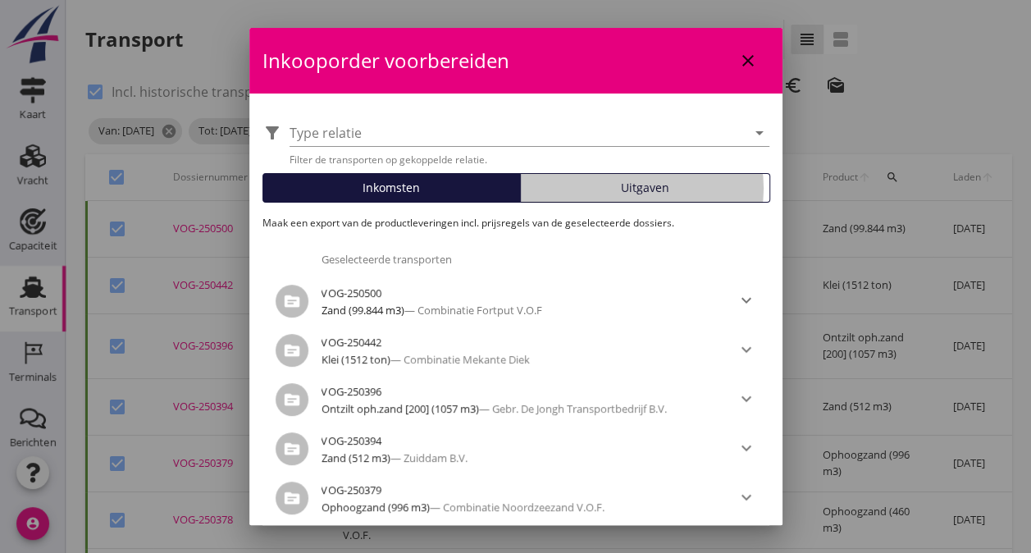
click at [584, 189] on div "Uitgaven" at bounding box center [644, 187] width 235 height 17
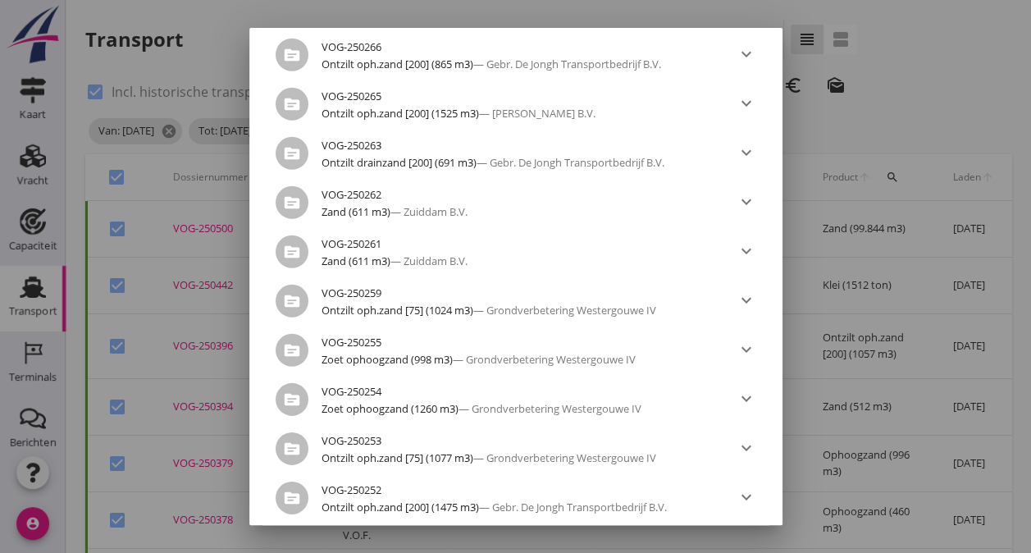
scroll to position [5554, 0]
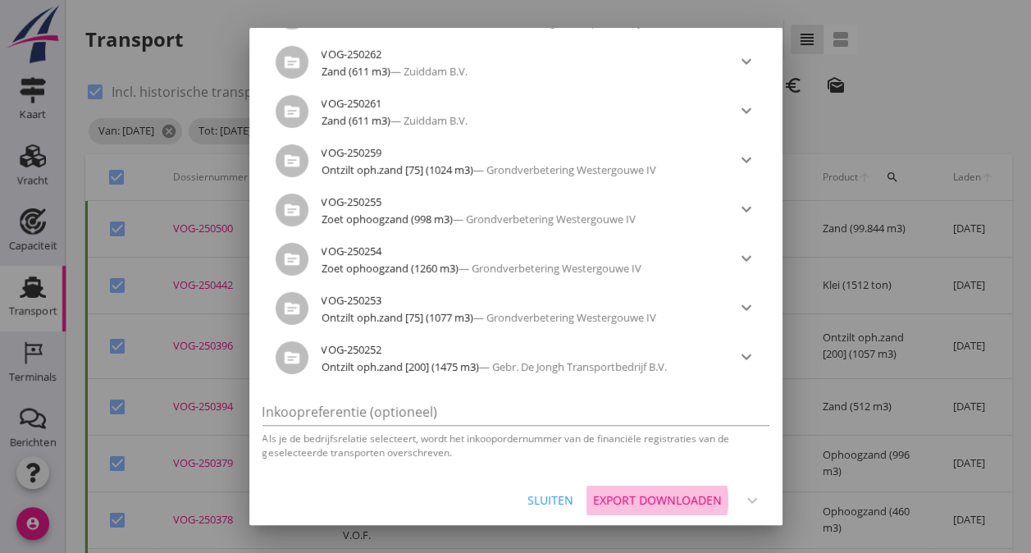
click at [633, 497] on div "Export downloaden" at bounding box center [657, 499] width 129 height 17
click at [652, 497] on div "Export downloaden" at bounding box center [657, 499] width 129 height 17
click at [973, 75] on div at bounding box center [515, 276] width 1031 height 553
click at [655, 495] on div "Export downloaden" at bounding box center [657, 499] width 129 height 17
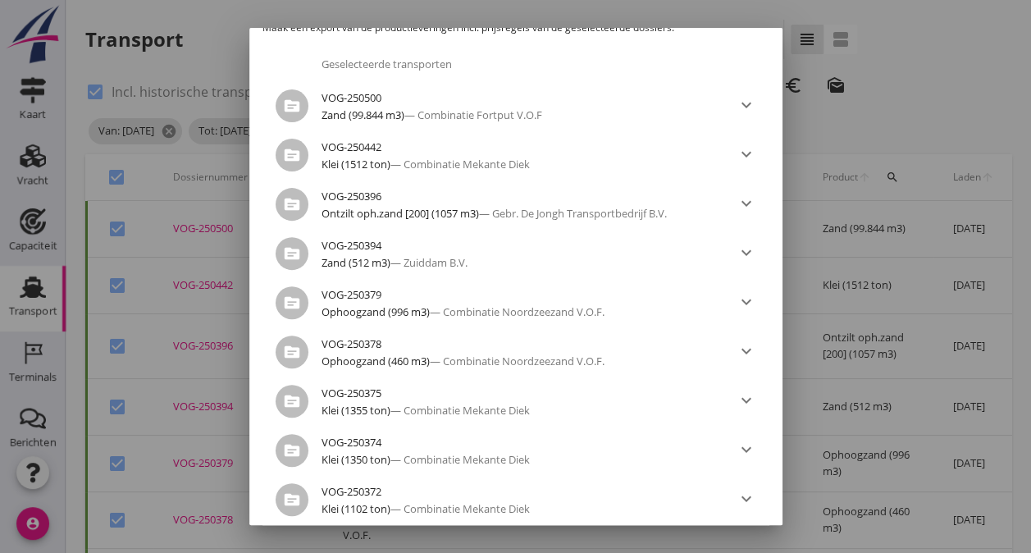
scroll to position [0, 0]
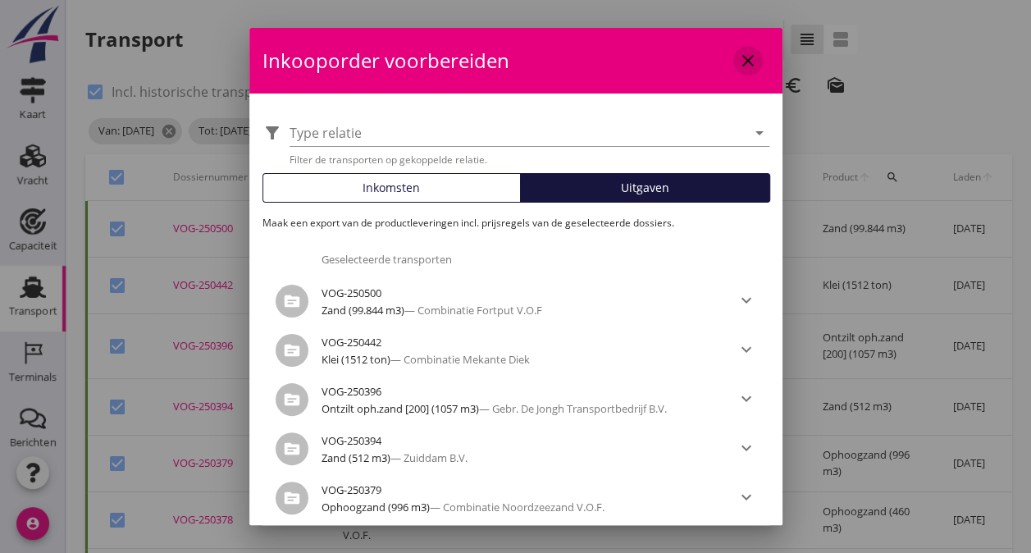
click at [745, 55] on div "close" at bounding box center [748, 61] width 30 height 20
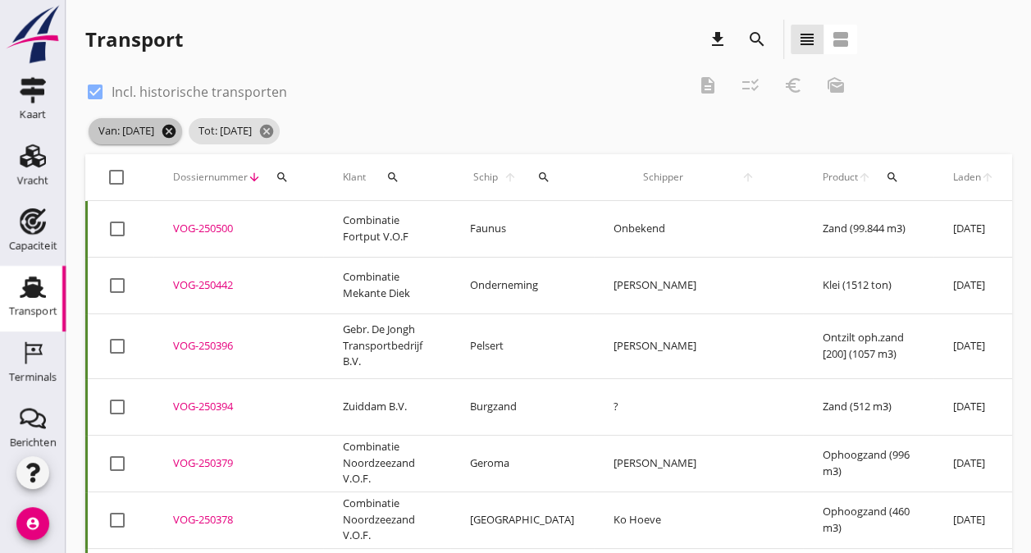
click at [177, 133] on icon "cancel" at bounding box center [169, 131] width 16 height 16
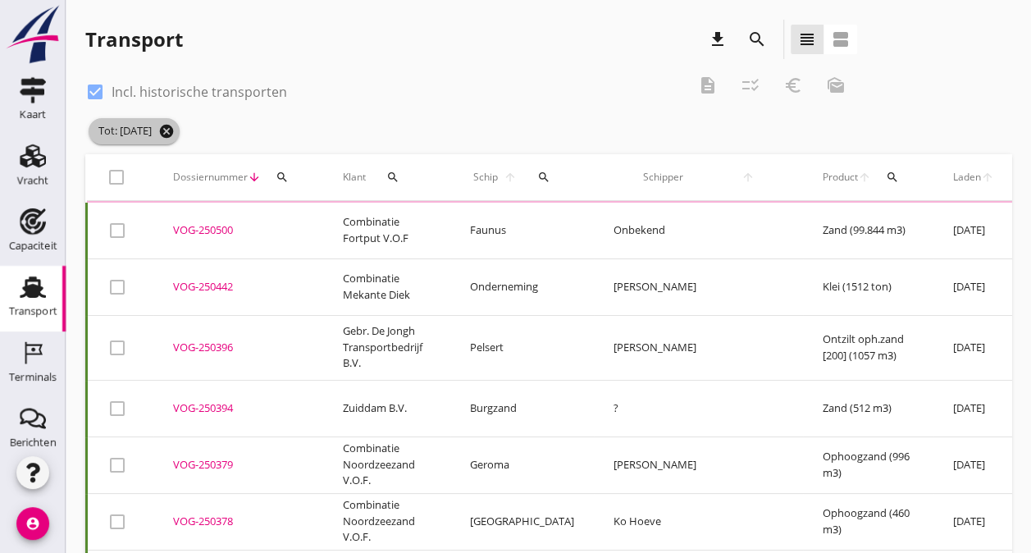
click at [175, 128] on icon "cancel" at bounding box center [166, 131] width 16 height 16
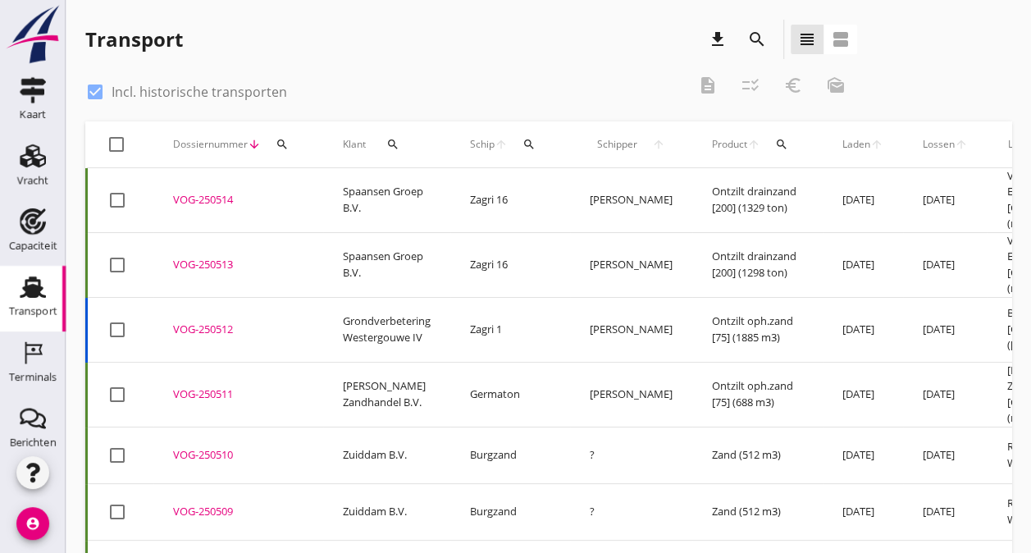
click at [762, 44] on icon "search" at bounding box center [757, 40] width 20 height 20
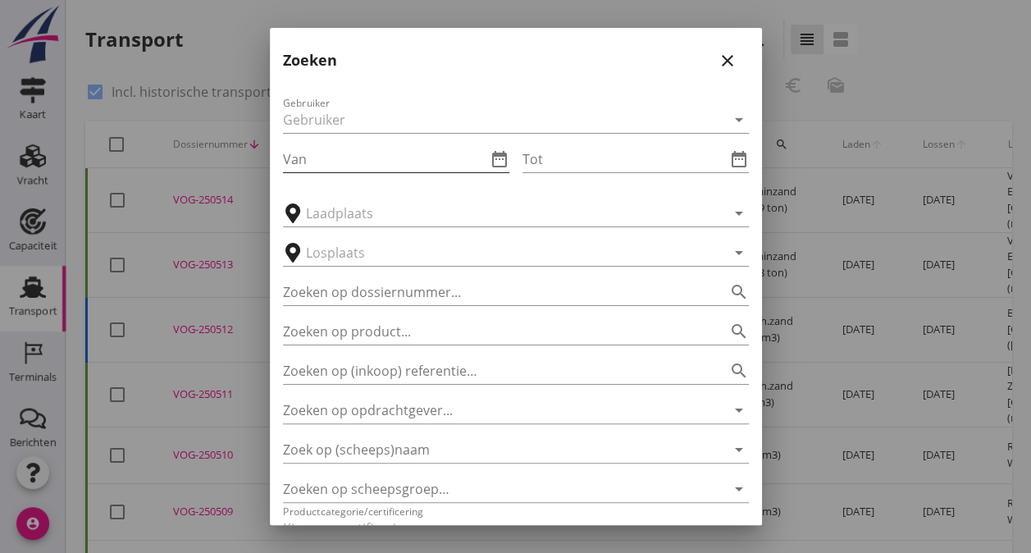
click at [387, 163] on input "Van" at bounding box center [384, 159] width 203 height 26
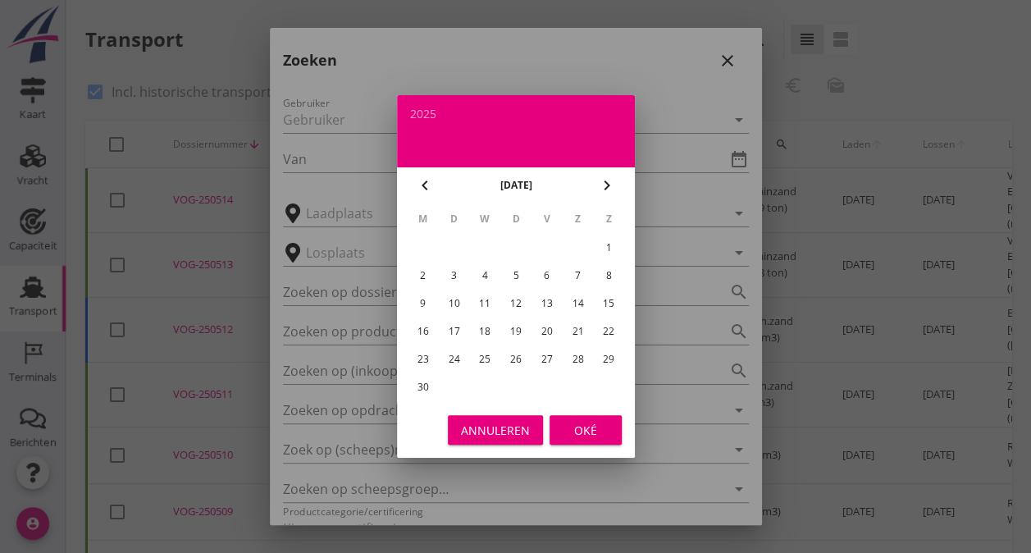
click at [610, 244] on div "1" at bounding box center [608, 248] width 26 height 26
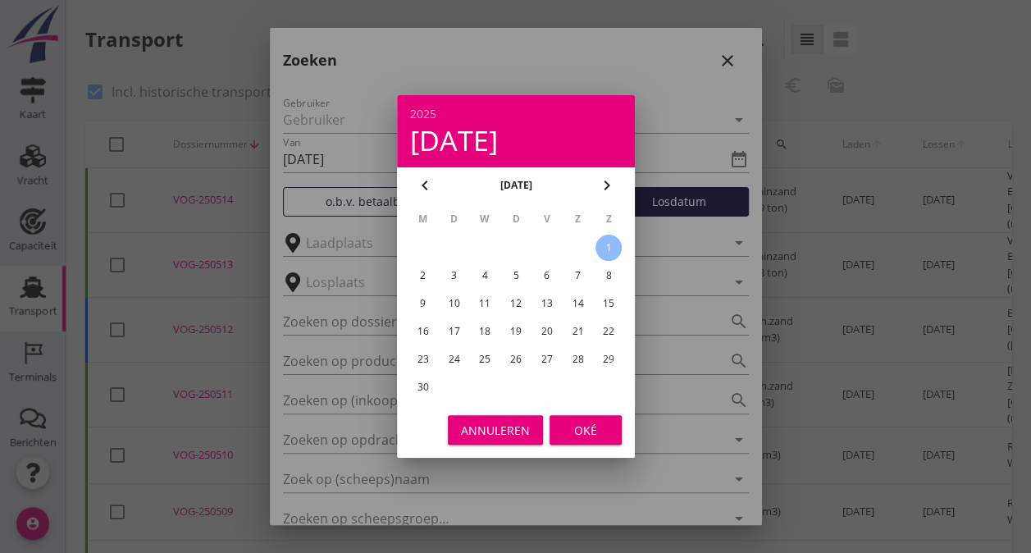
click at [581, 431] on div "Oké" at bounding box center [586, 430] width 46 height 17
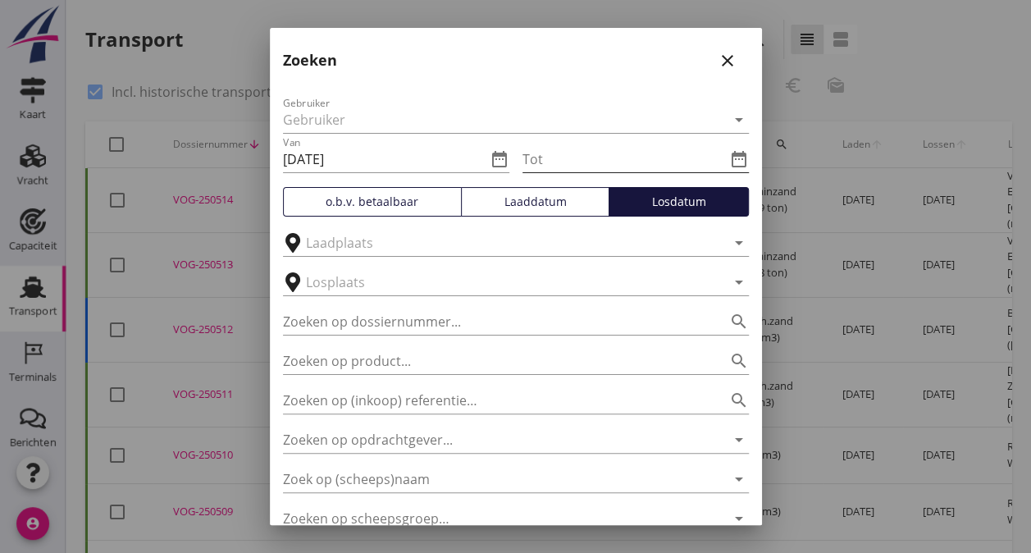
click at [729, 157] on icon "date_range" at bounding box center [739, 159] width 20 height 20
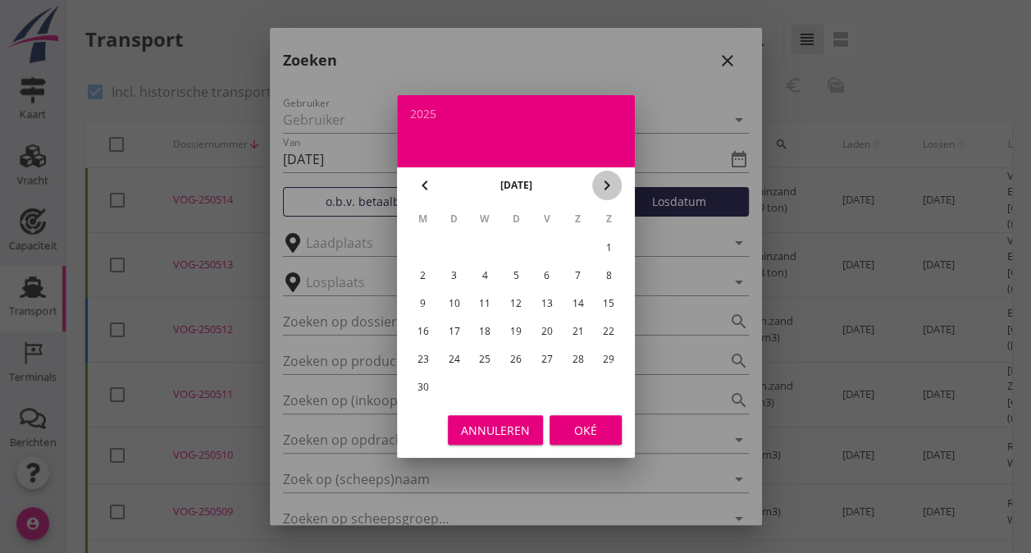
click at [605, 182] on icon "chevron_right" at bounding box center [607, 186] width 20 height 20
click at [461, 250] on div "1" at bounding box center [453, 248] width 26 height 26
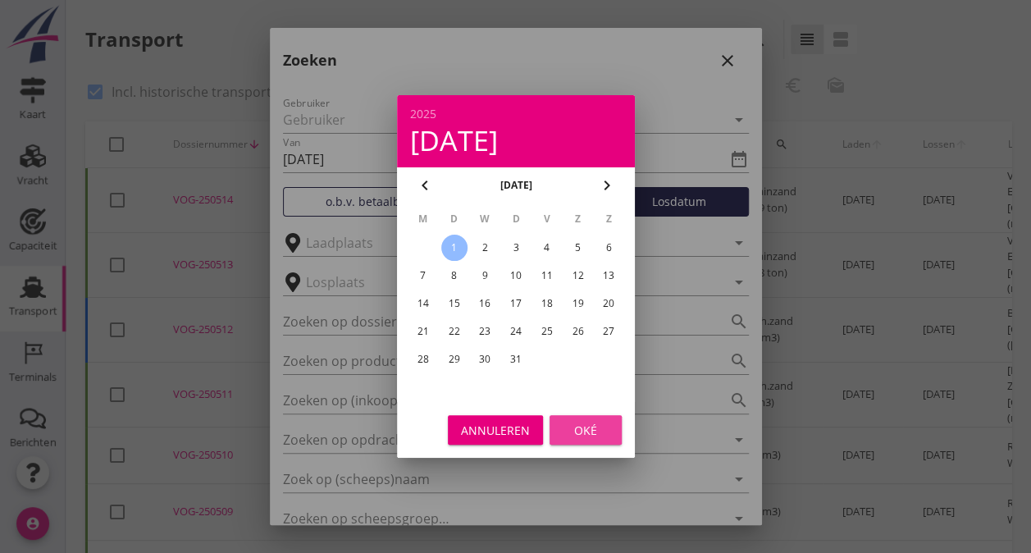
click at [583, 435] on div "Oké" at bounding box center [586, 430] width 46 height 17
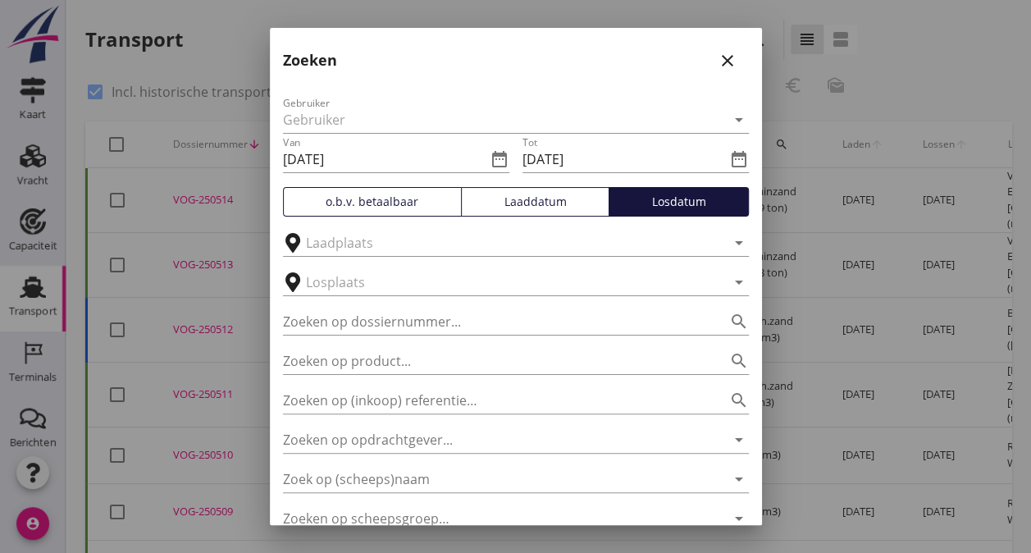
click at [536, 202] on div "Laaddatum" at bounding box center [535, 201] width 134 height 17
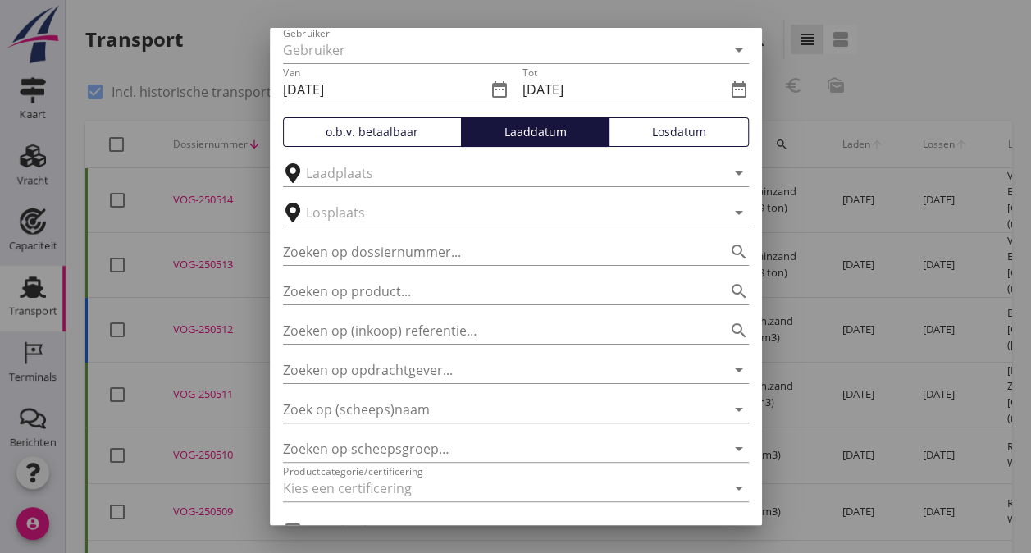
scroll to position [153, 0]
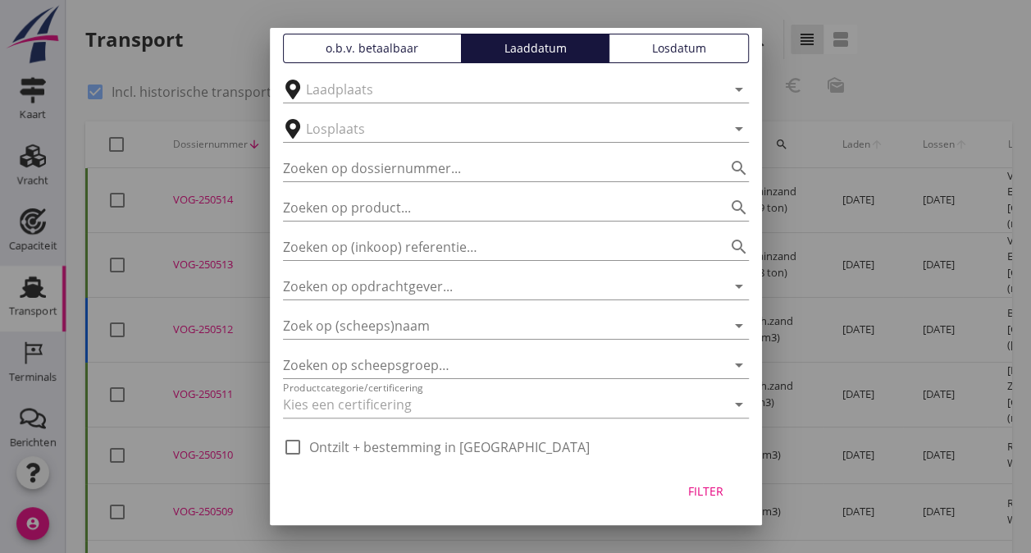
click at [700, 494] on div "Filter" at bounding box center [706, 490] width 46 height 17
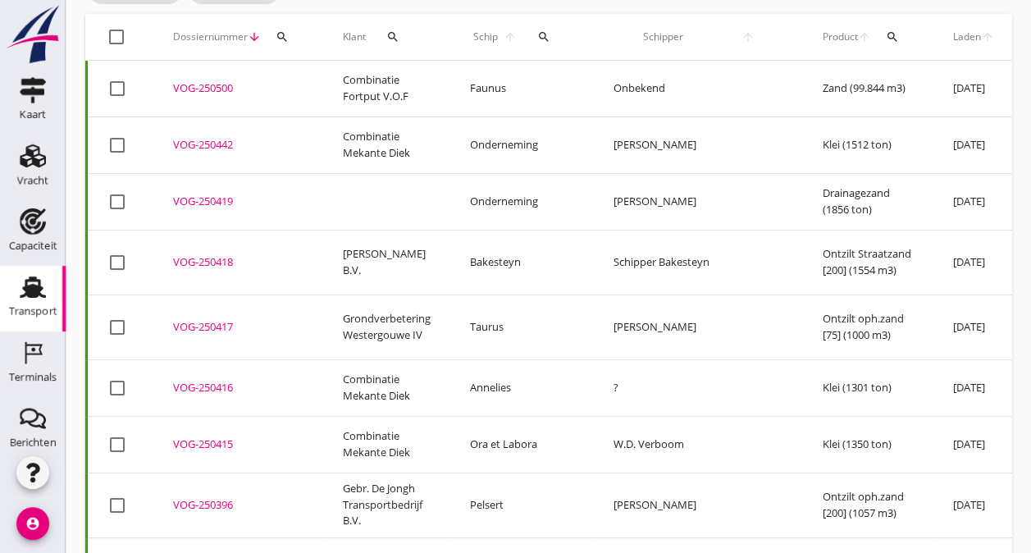
scroll to position [0, 0]
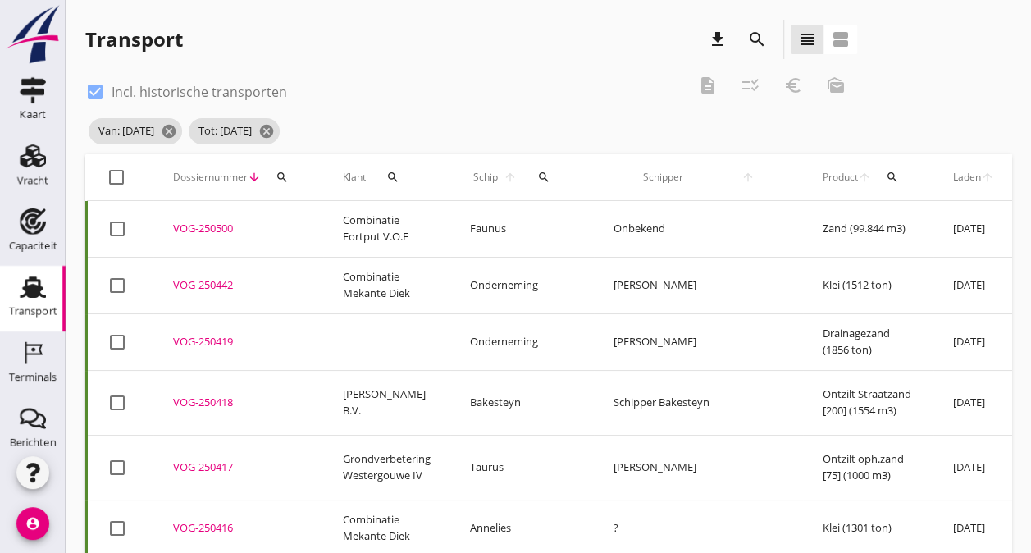
click at [116, 176] on div at bounding box center [117, 177] width 28 height 28
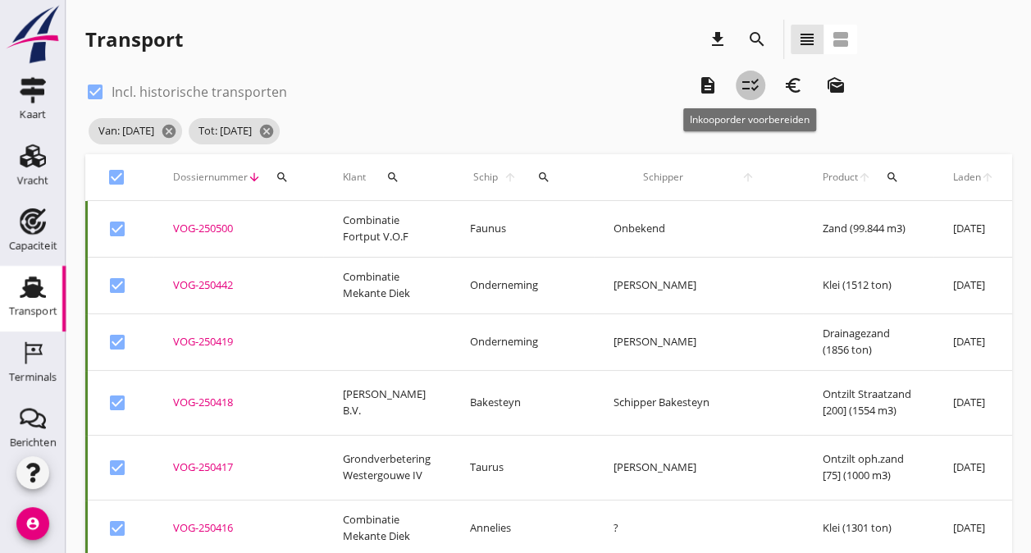
click at [744, 82] on icon "checklist_rtl" at bounding box center [751, 85] width 20 height 20
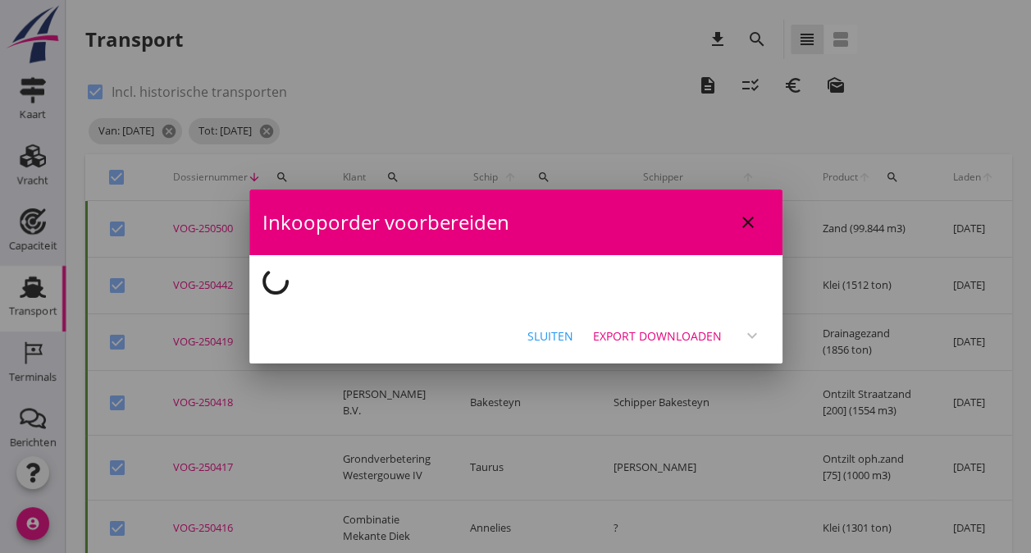
click at [744, 223] on icon "close" at bounding box center [748, 222] width 20 height 20
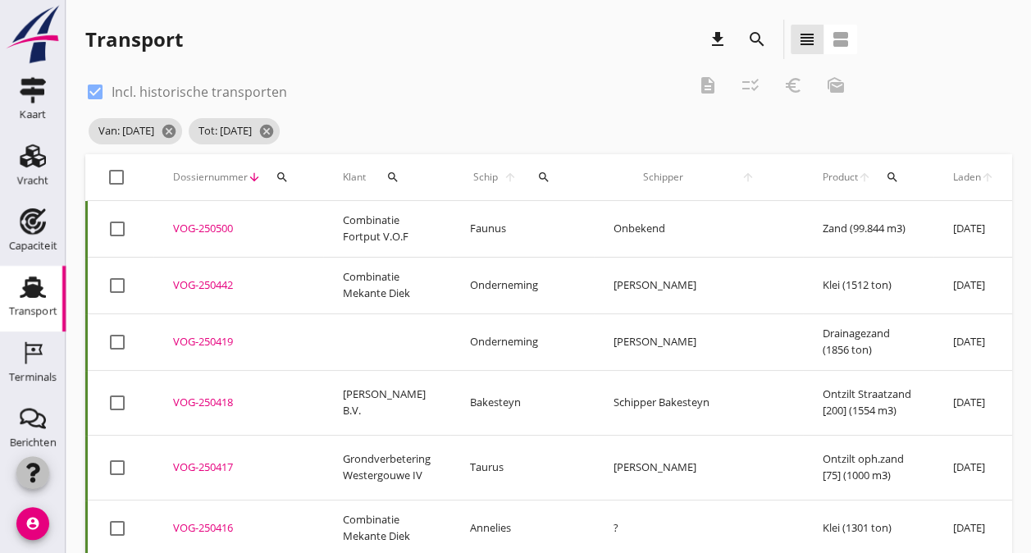
click at [25, 479] on icon "button" at bounding box center [33, 473] width 20 height 20
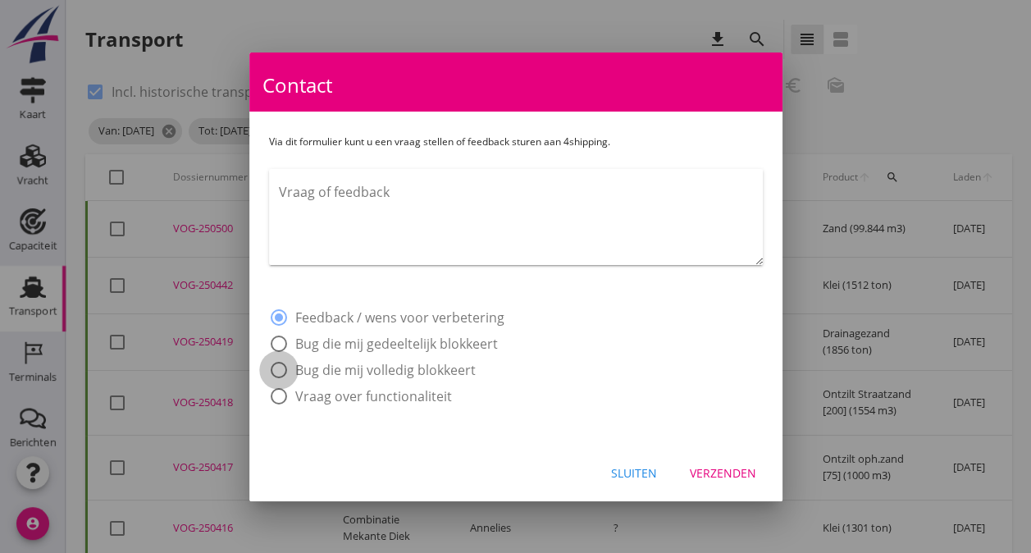
click at [277, 368] on div at bounding box center [279, 370] width 28 height 28
click at [293, 194] on textarea "Vraag of feedback" at bounding box center [521, 222] width 484 height 86
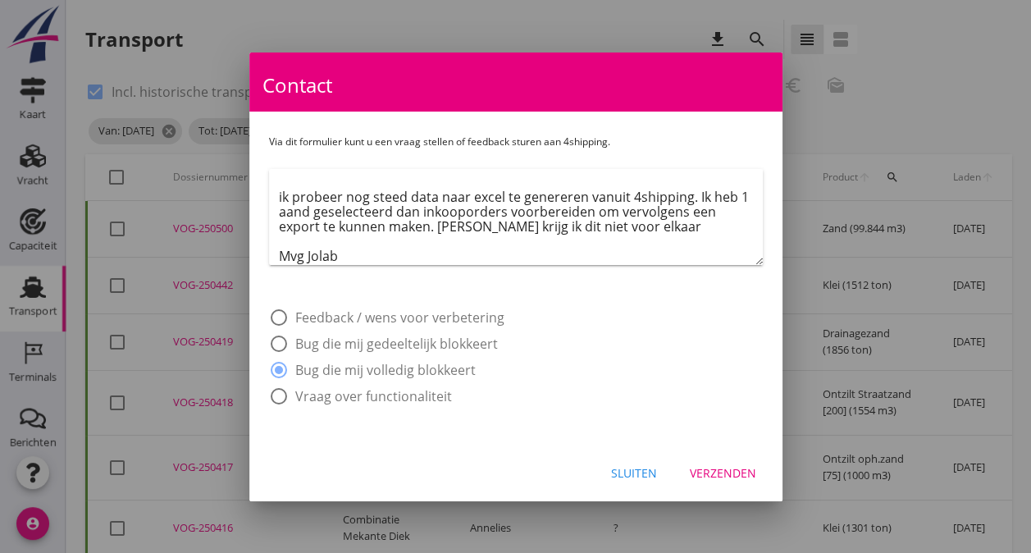
scroll to position [39, 0]
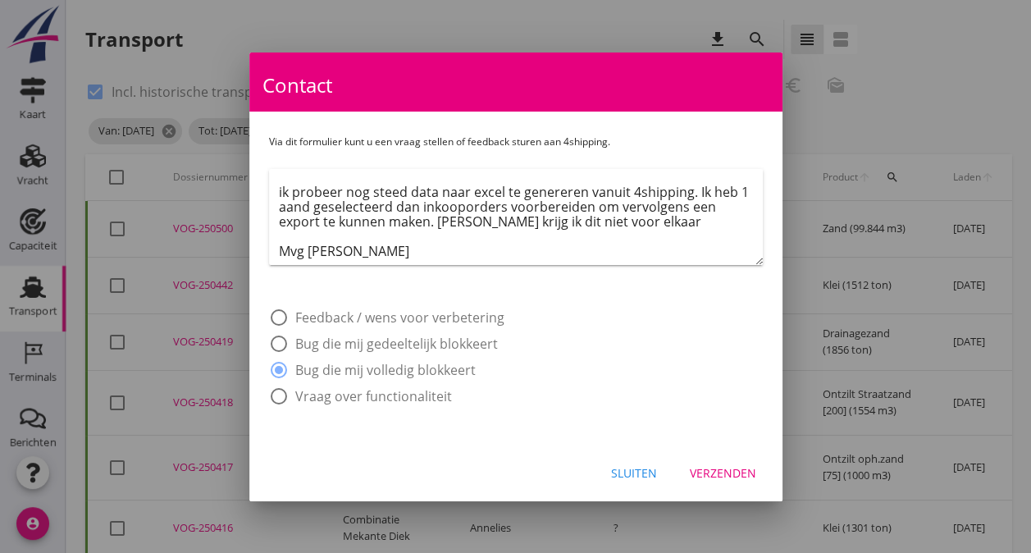
click at [332, 202] on textarea "goedendag, ik probeer nog steed data naar excel te genereren vanuit 4shipping. …" at bounding box center [521, 222] width 484 height 86
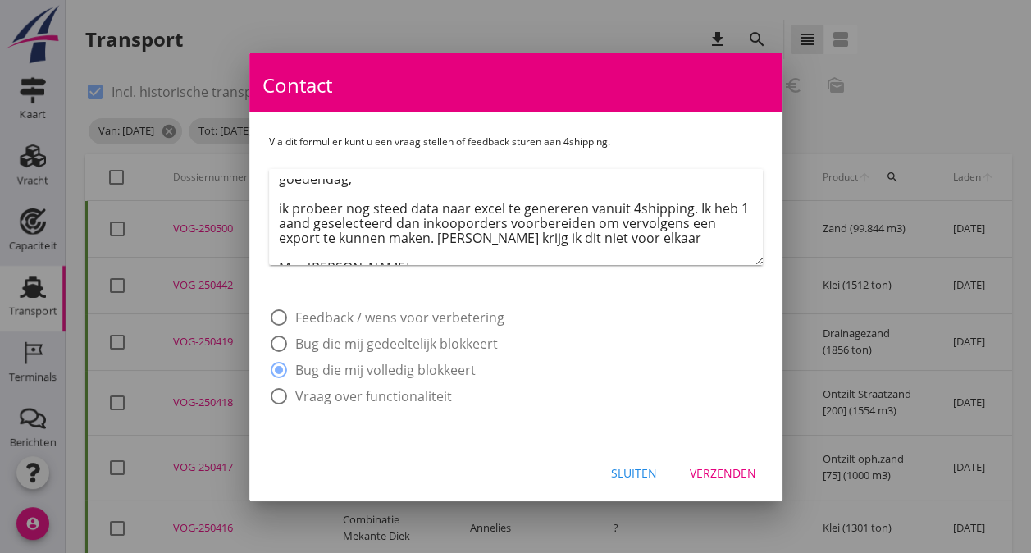
scroll to position [0, 0]
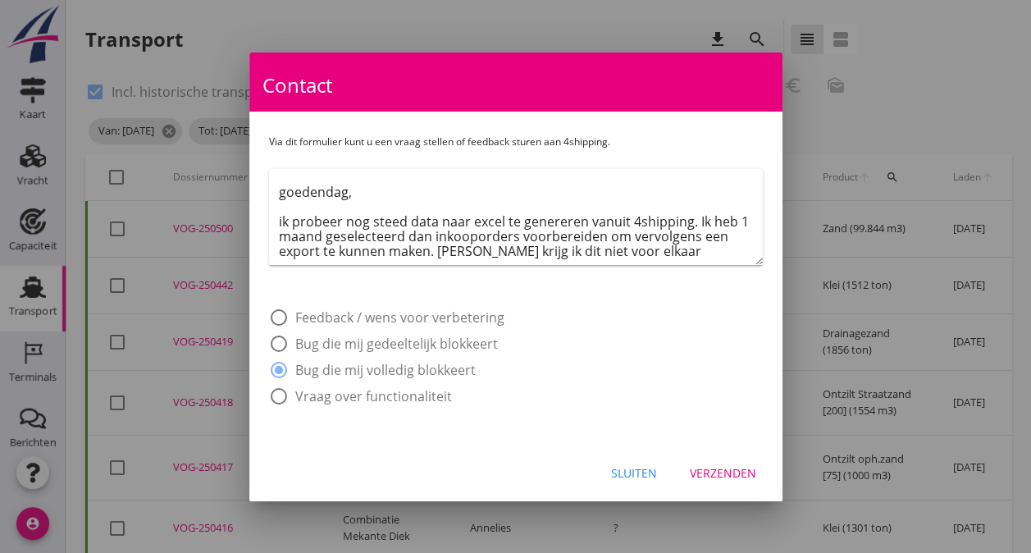
drag, startPoint x: 277, startPoint y: 195, endPoint x: 531, endPoint y: 239, distance: 258.1
click at [636, 258] on div "goedendag, ik probeer nog steed data naar excel te genereren vanuit 4shipping. …" at bounding box center [516, 217] width 494 height 96
click at [498, 208] on textarea "goedendag, ik probeer nog steed data naar excel te genereren vanuit 4shipping. …" at bounding box center [521, 222] width 484 height 86
click at [402, 218] on textarea "goedendag, ik probeer nog steed data naar excel te genereren vanuit 4shipping. …" at bounding box center [521, 222] width 484 height 86
click at [447, 237] on textarea "goedendag, ik probeer nog steeds data naar excel te genereren vanuit 4shipping.…" at bounding box center [521, 222] width 484 height 86
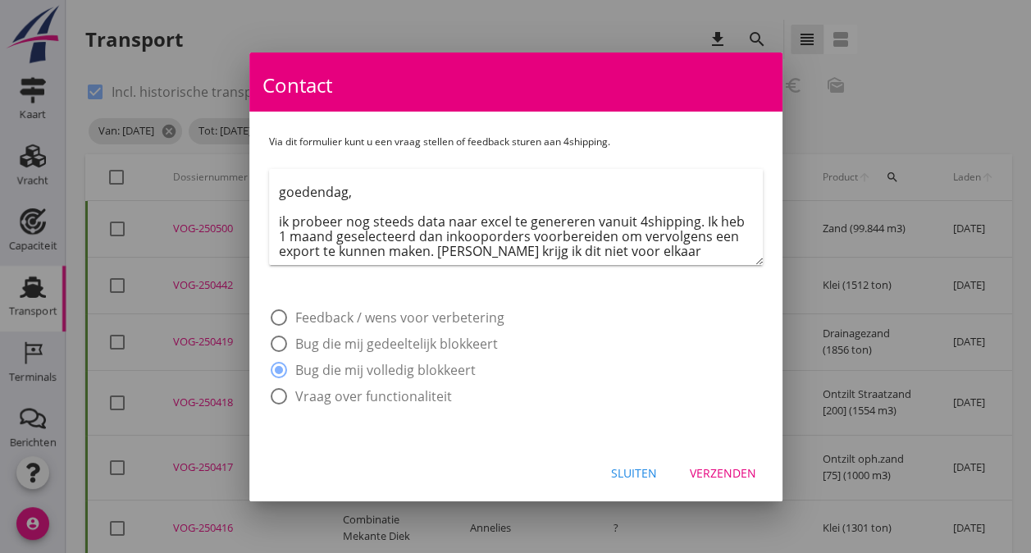
drag, startPoint x: 277, startPoint y: 192, endPoint x: 645, endPoint y: 260, distance: 373.7
click at [645, 260] on div "goedendag, ik probeer nog steeds data naar excel te genereren vanuit 4shipping.…" at bounding box center [516, 217] width 494 height 96
click at [543, 204] on textarea "goedendag, ik probeer nog steeds data naar excel te genereren vanuit 4shipping.…" at bounding box center [521, 222] width 484 height 86
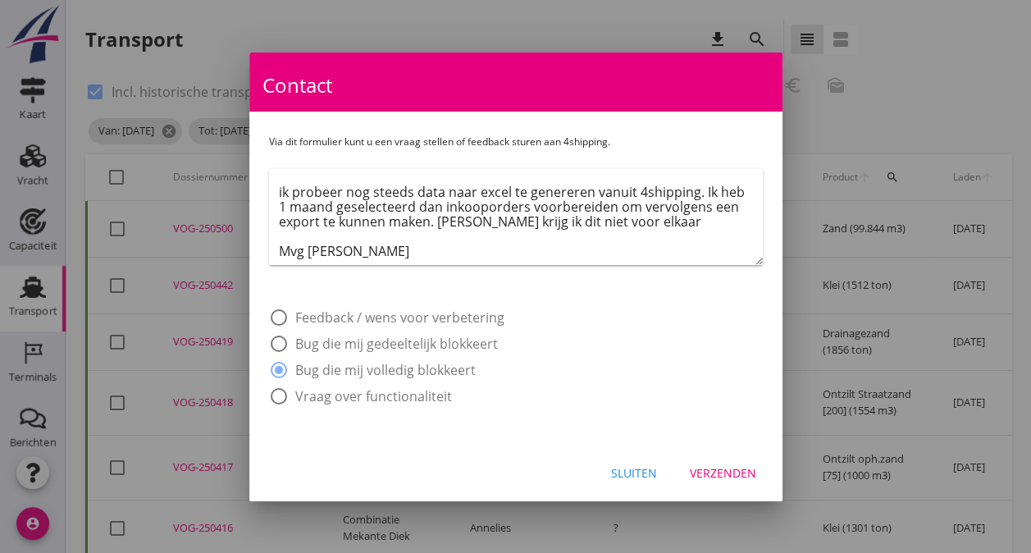
drag, startPoint x: 279, startPoint y: 192, endPoint x: 562, endPoint y: 268, distance: 293.1
click at [562, 268] on div "goedendag, ik probeer nog steeds data naar excel te genereren vanuit 4shipping.…" at bounding box center [516, 228] width 494 height 119
drag, startPoint x: 281, startPoint y: 191, endPoint x: 642, endPoint y: 278, distance: 372.0
click at [642, 278] on div "goedendag, ik probeer nog steeds data naar excel te genereren vanuit 4shipping.…" at bounding box center [516, 228] width 494 height 119
click at [725, 472] on div "Verzenden" at bounding box center [723, 472] width 66 height 17
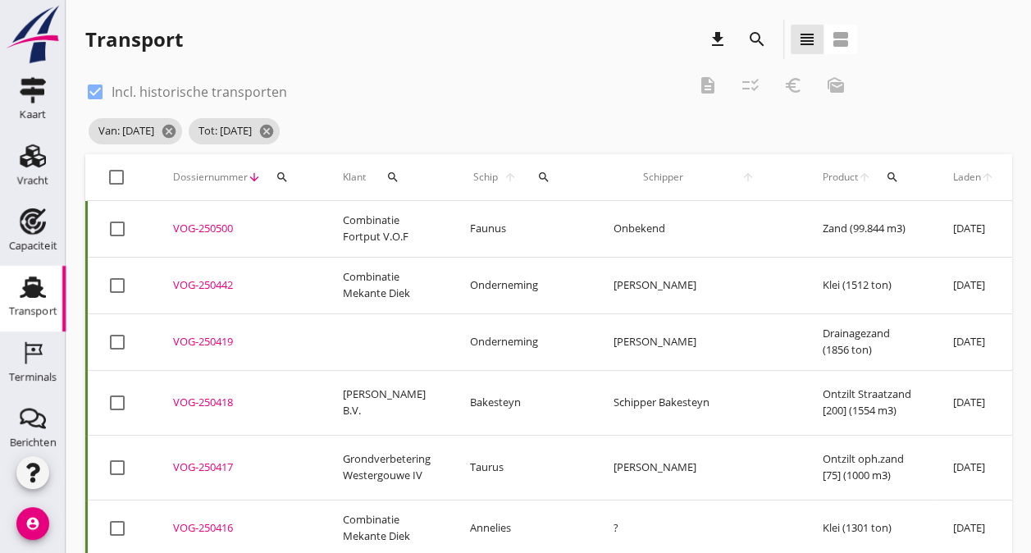
click at [108, 170] on div at bounding box center [117, 177] width 28 height 28
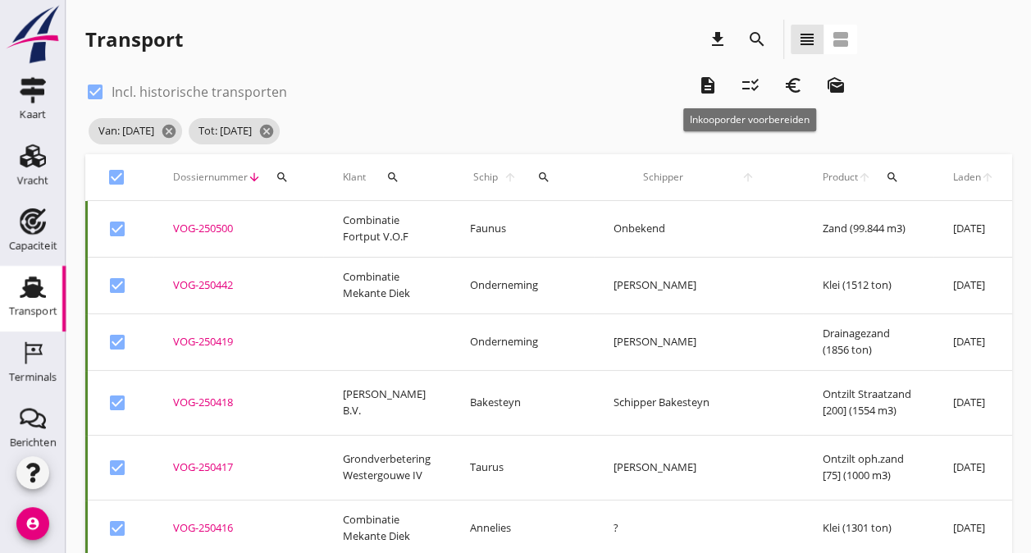
click at [745, 79] on icon "checklist_rtl" at bounding box center [751, 85] width 20 height 20
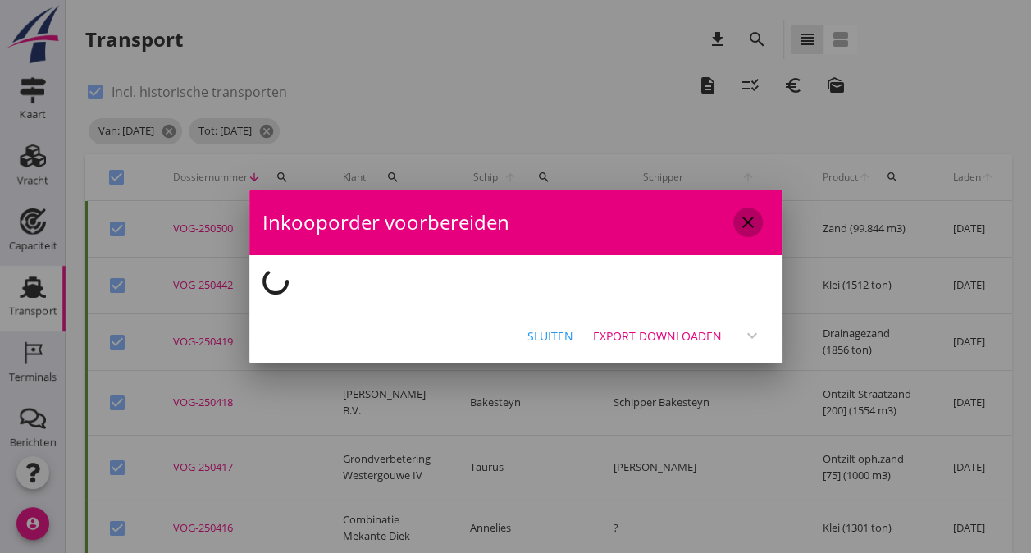
click at [751, 216] on icon "close" at bounding box center [748, 222] width 20 height 20
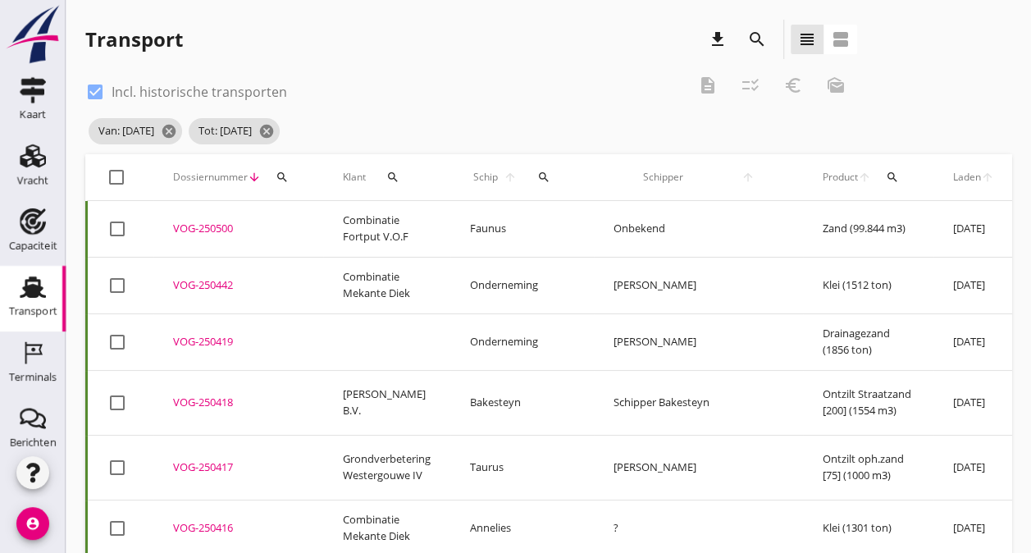
click at [114, 177] on div at bounding box center [117, 177] width 28 height 28
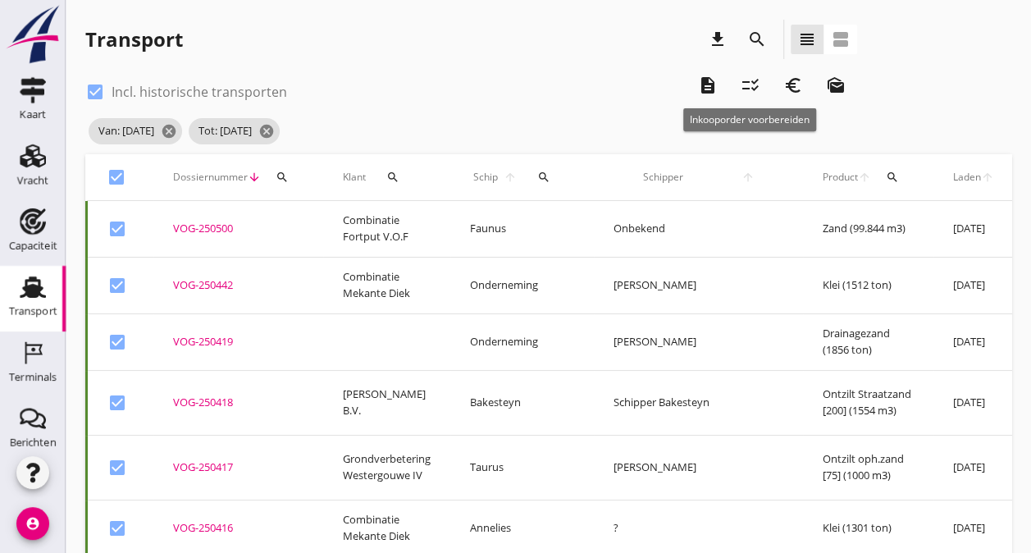
click at [755, 85] on icon "checklist_rtl" at bounding box center [751, 85] width 20 height 20
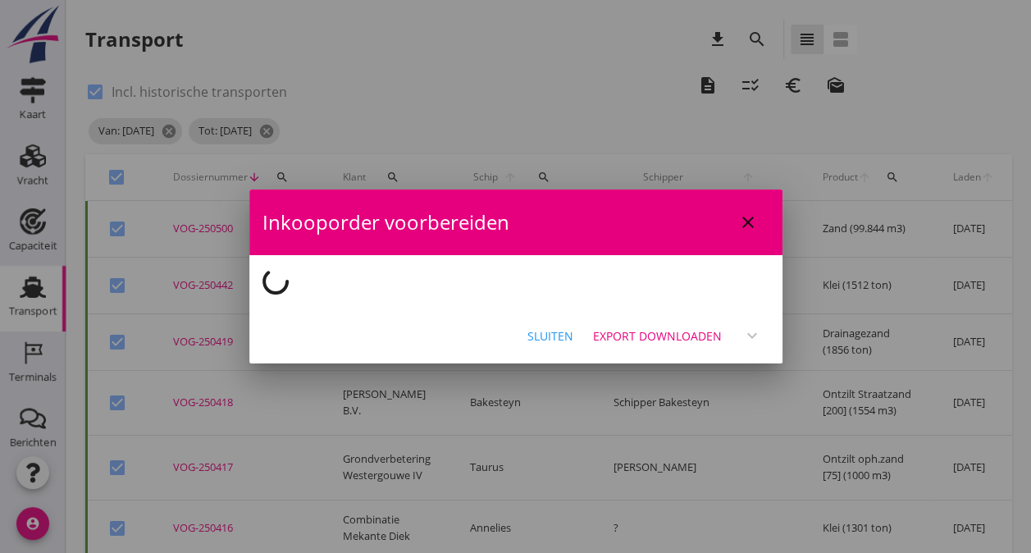
click at [740, 219] on icon "close" at bounding box center [748, 222] width 20 height 20
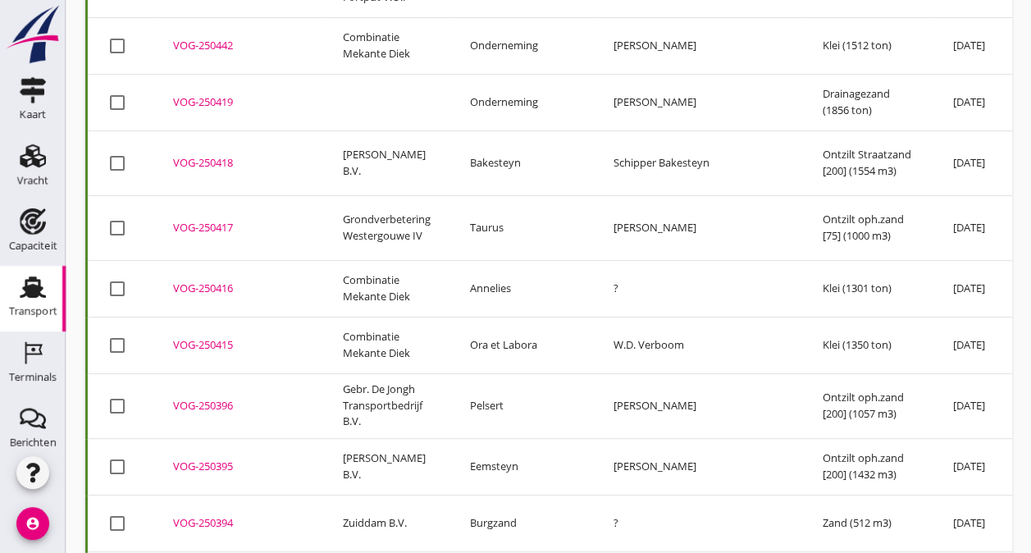
scroll to position [0, 0]
